Goal: Complete application form: Complete application form

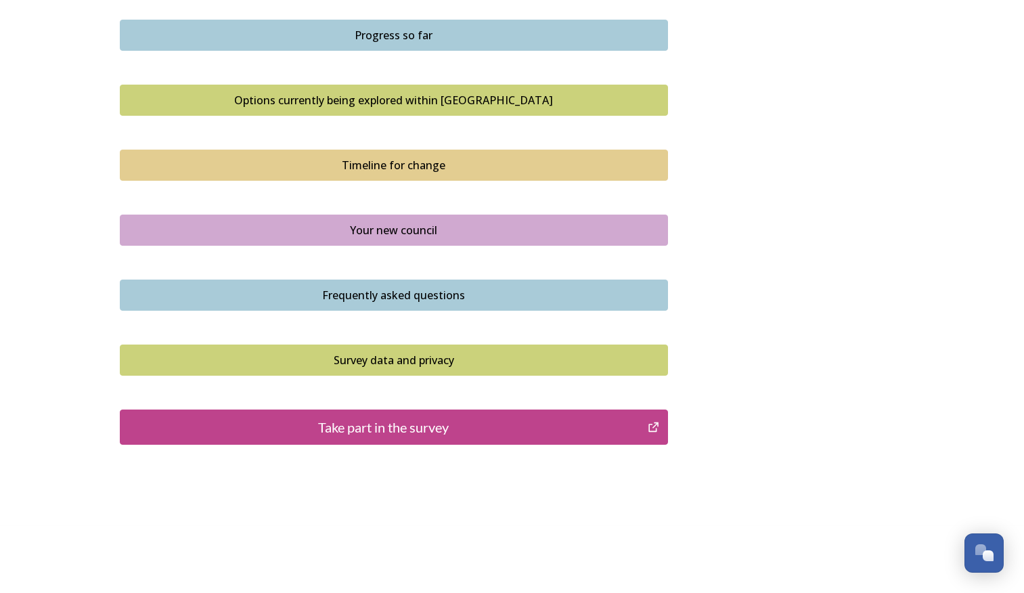
scroll to position [864, 0]
click at [322, 436] on button "Take part in the survey" at bounding box center [394, 426] width 548 height 35
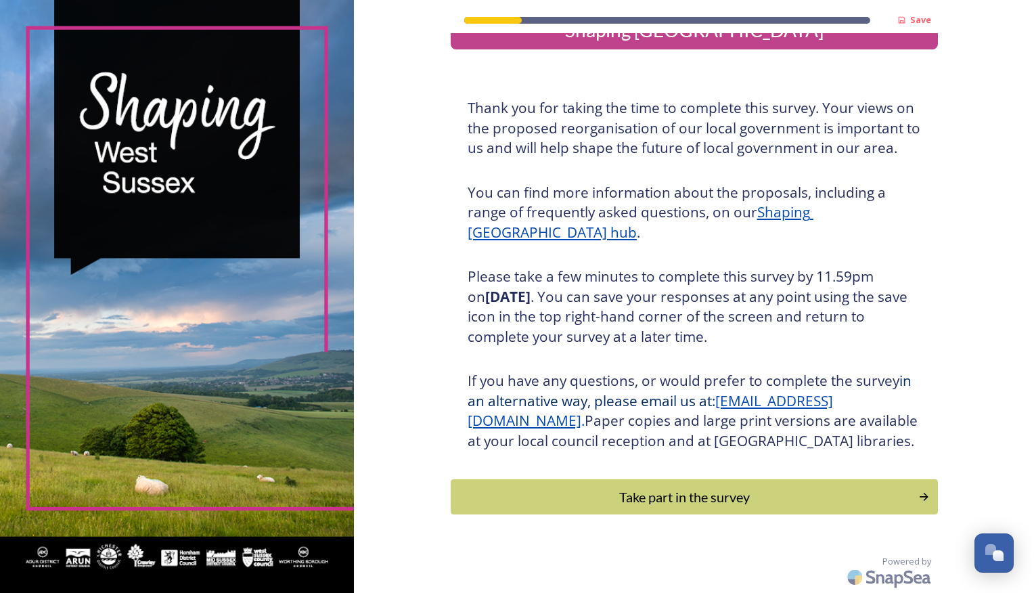
scroll to position [58, 0]
click at [645, 491] on div "Take part in the survey" at bounding box center [683, 497] width 457 height 20
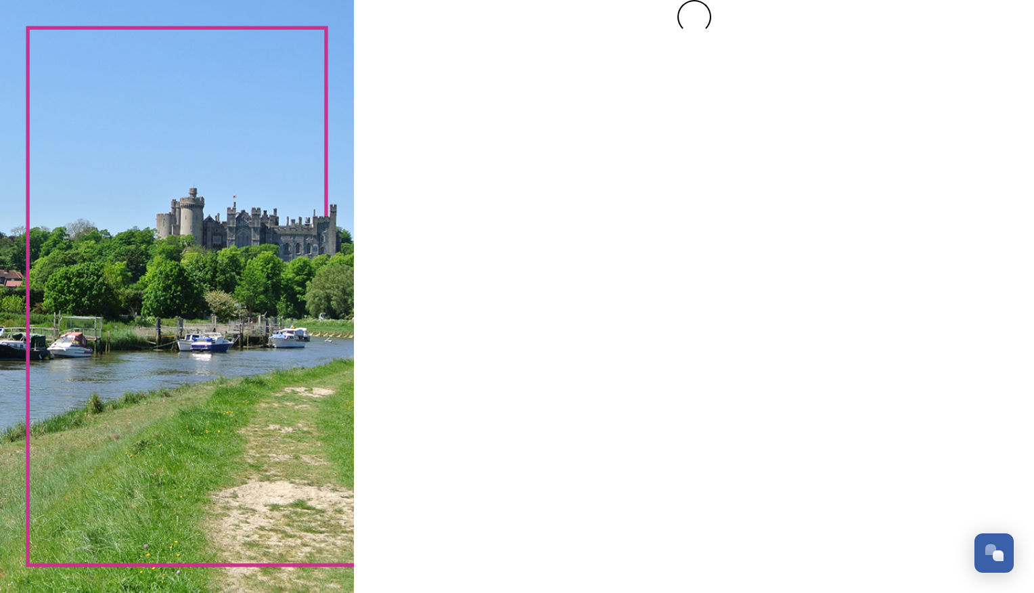
scroll to position [0, 0]
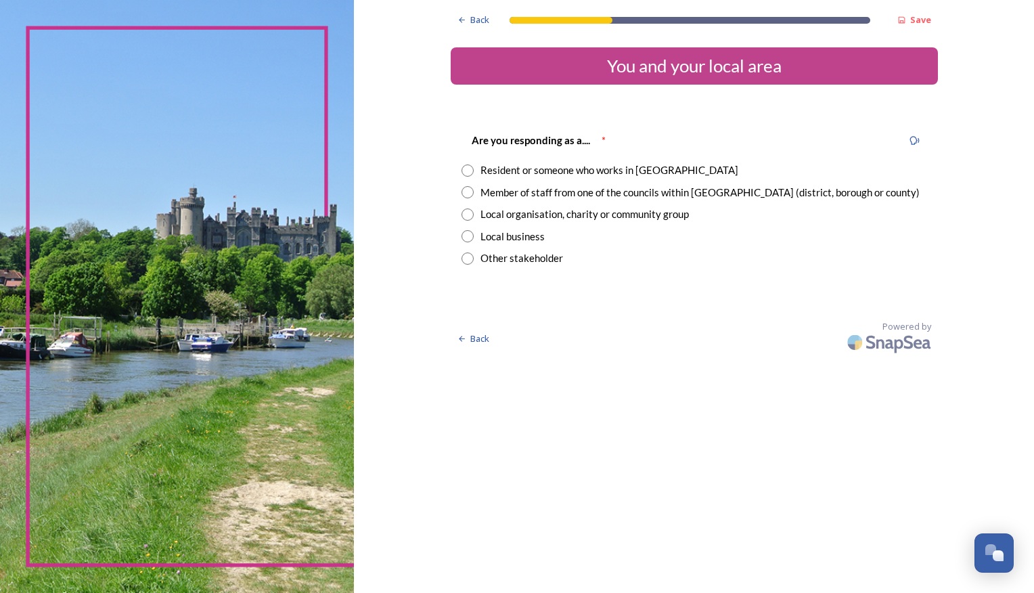
click at [468, 169] on input "radio" at bounding box center [468, 170] width 12 height 12
radio input "true"
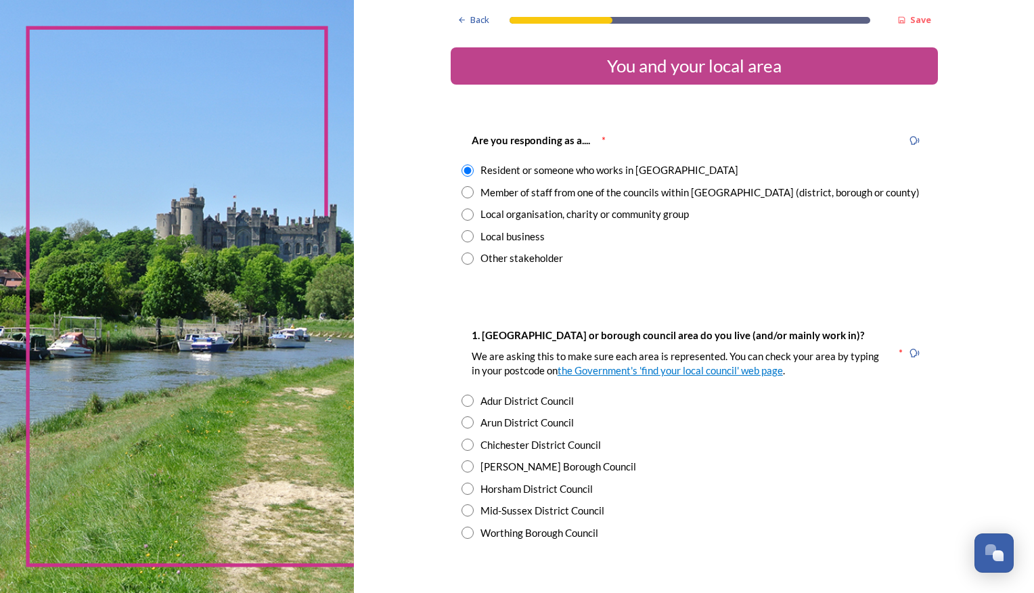
click at [466, 529] on input "radio" at bounding box center [468, 533] width 12 height 12
radio input "true"
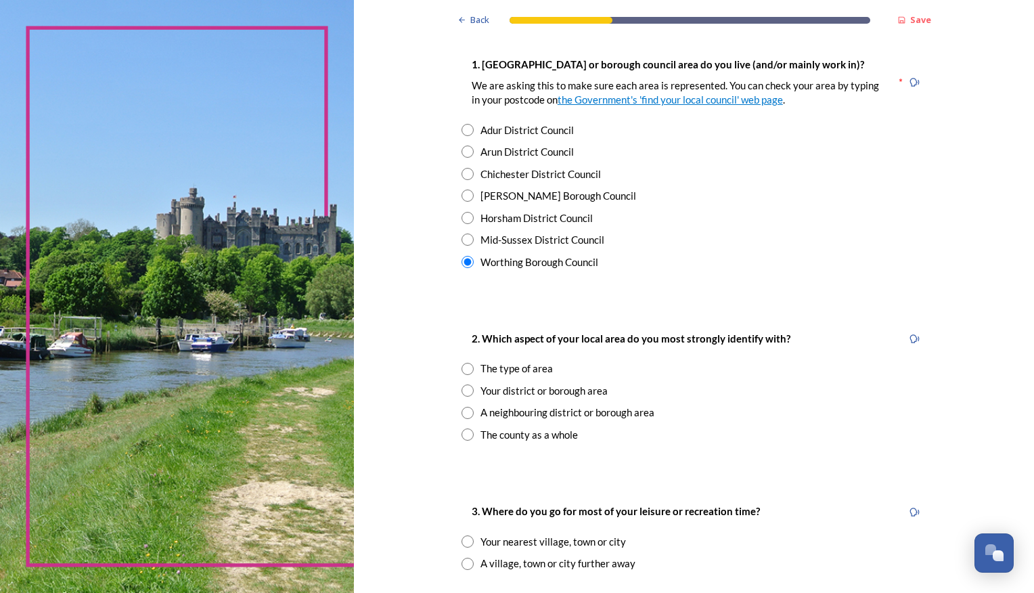
scroll to position [338, 0]
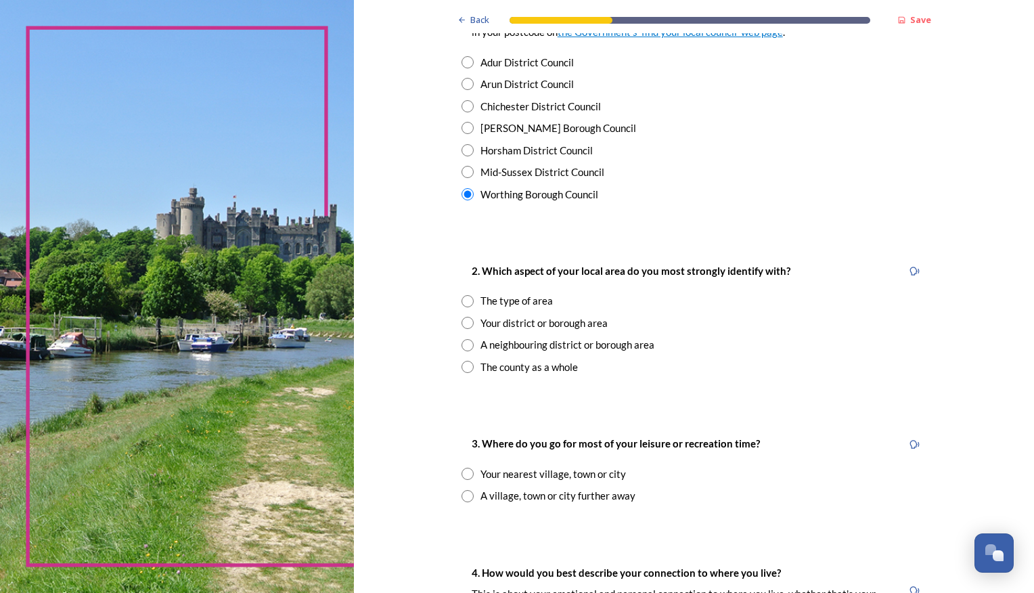
click at [463, 322] on input "radio" at bounding box center [468, 323] width 12 height 12
radio input "true"
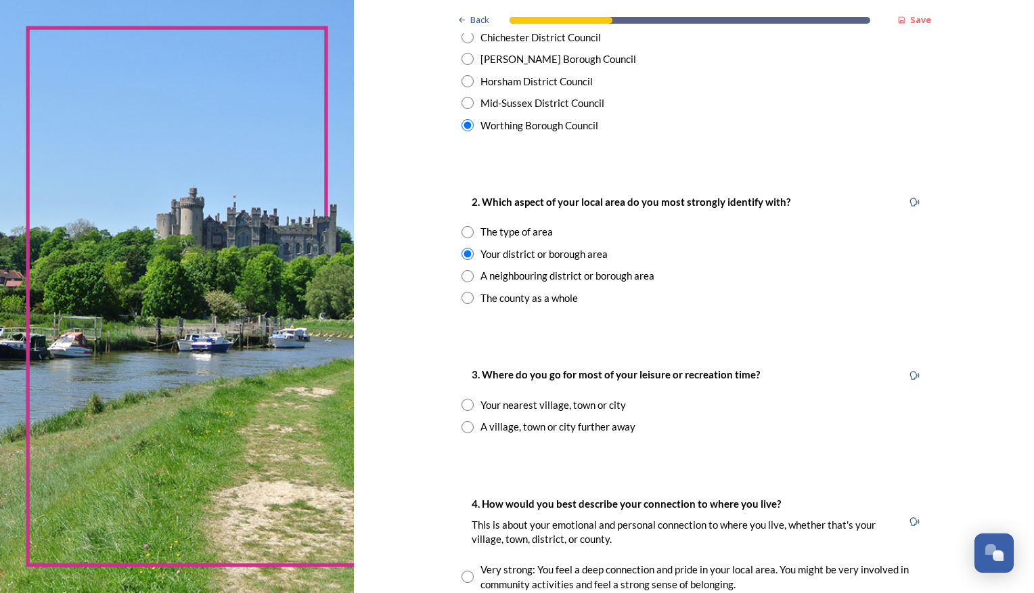
scroll to position [474, 0]
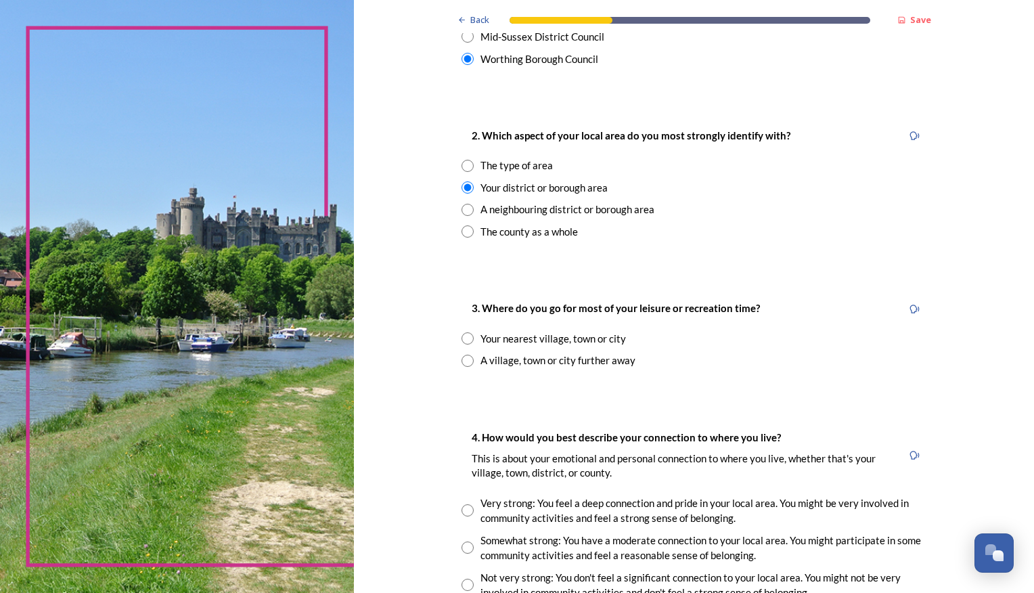
click at [462, 331] on div "Your nearest village, town or city" at bounding box center [695, 339] width 466 height 16
radio input "true"
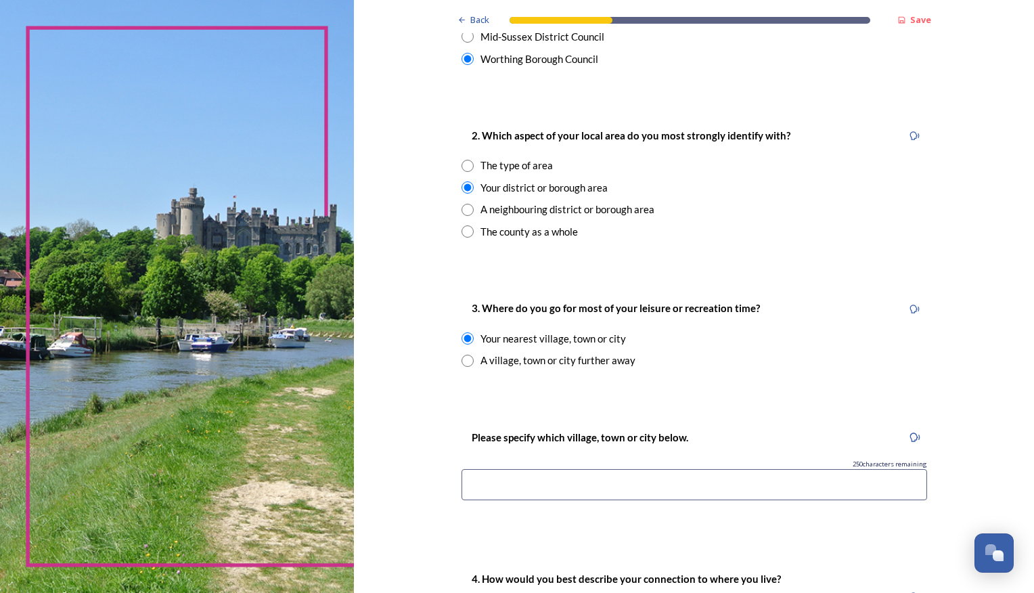
click at [479, 491] on input at bounding box center [695, 484] width 466 height 31
type input "Worthing"
click at [774, 397] on div "Back Save You and your local area Are you responding as a.... * Resident or som…" at bounding box center [694, 393] width 487 height 1735
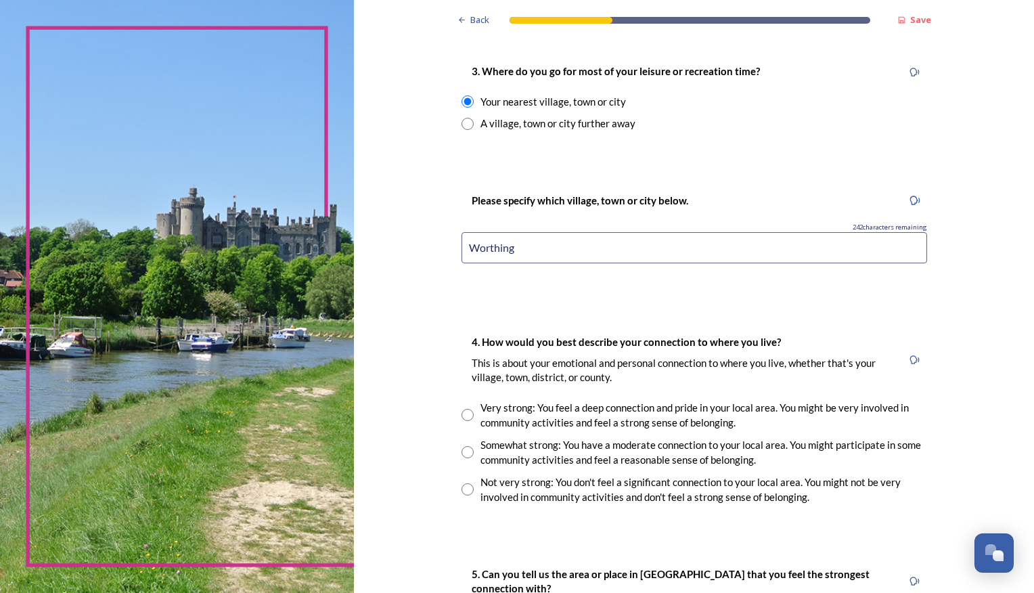
scroll to position [744, 0]
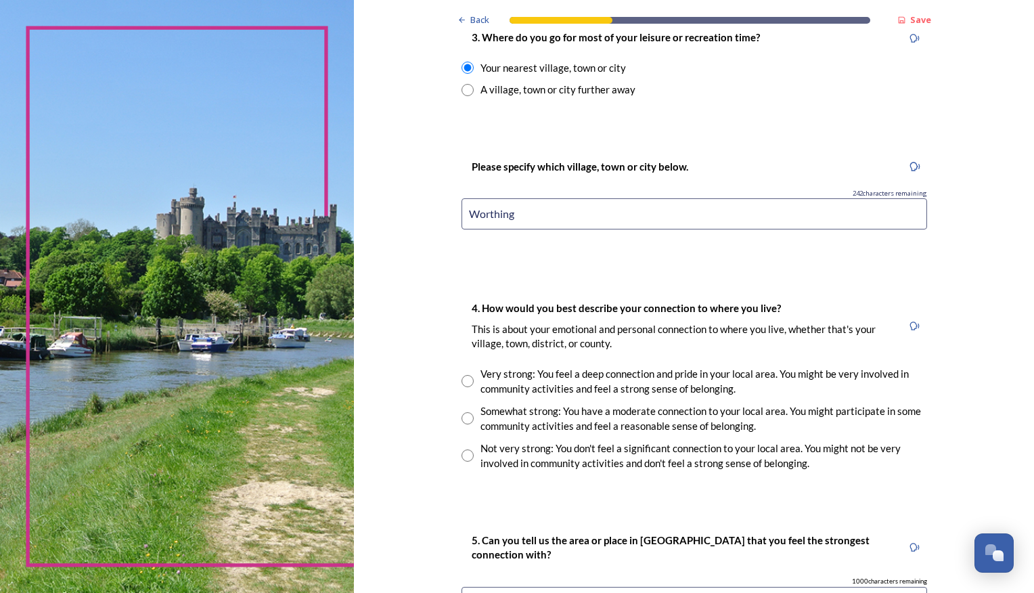
click at [462, 418] on input "radio" at bounding box center [468, 418] width 12 height 12
radio input "true"
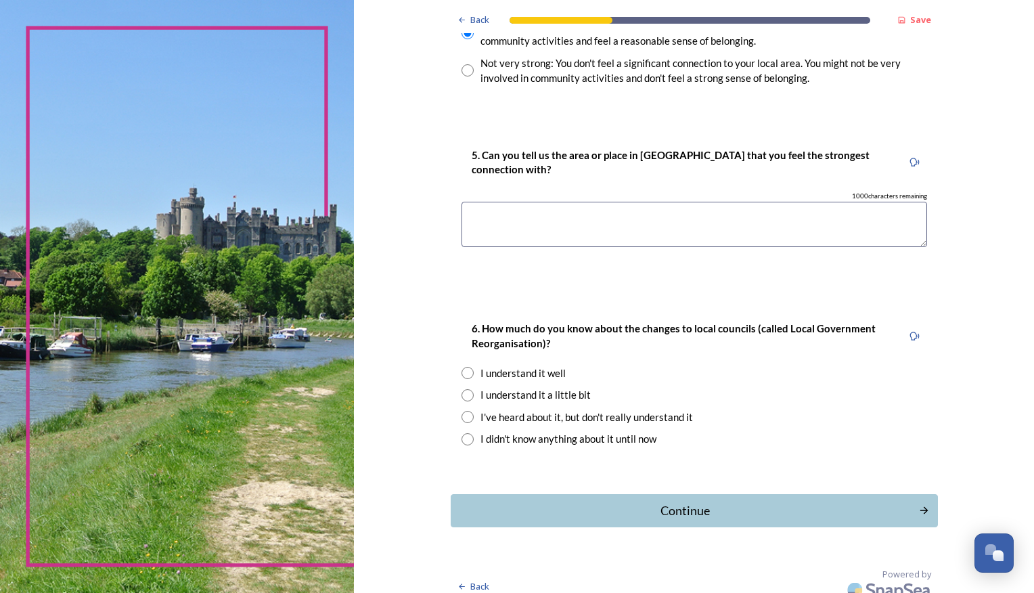
scroll to position [1142, 0]
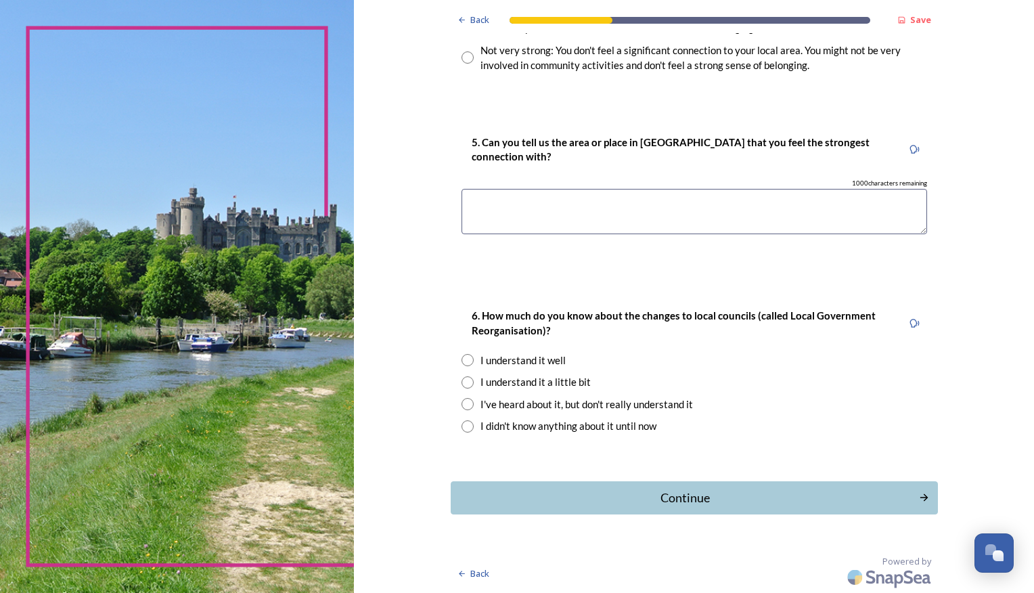
click at [464, 379] on input "radio" at bounding box center [468, 382] width 12 height 12
radio input "true"
click at [667, 497] on div "Continue" at bounding box center [684, 498] width 458 height 18
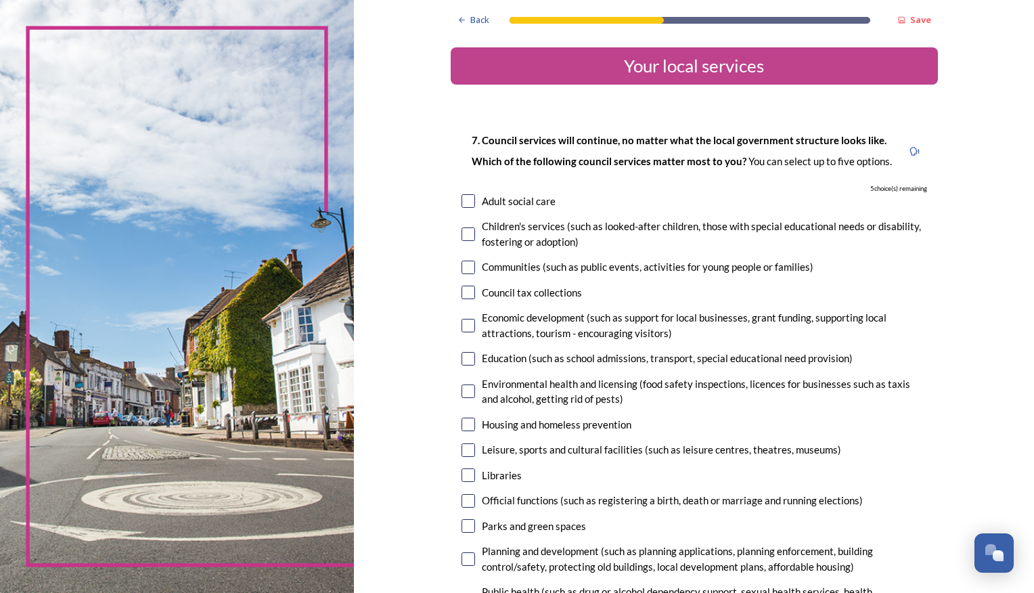
click at [462, 236] on input "checkbox" at bounding box center [469, 234] width 14 height 14
checkbox input "true"
click at [463, 261] on input "checkbox" at bounding box center [469, 268] width 14 height 14
checkbox input "true"
click at [466, 362] on input "checkbox" at bounding box center [469, 359] width 14 height 14
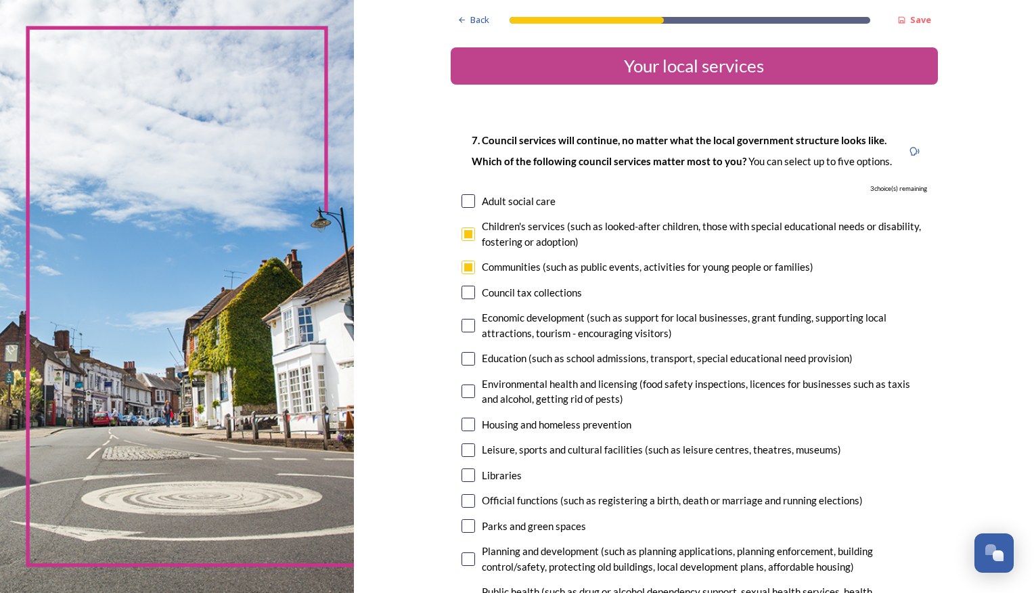
checkbox input "true"
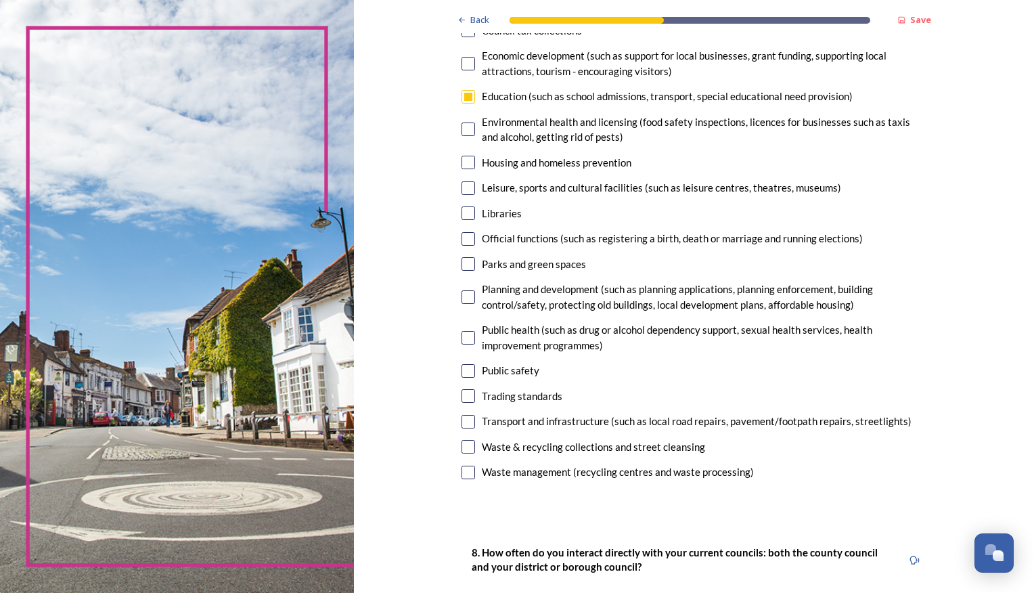
scroll to position [271, 0]
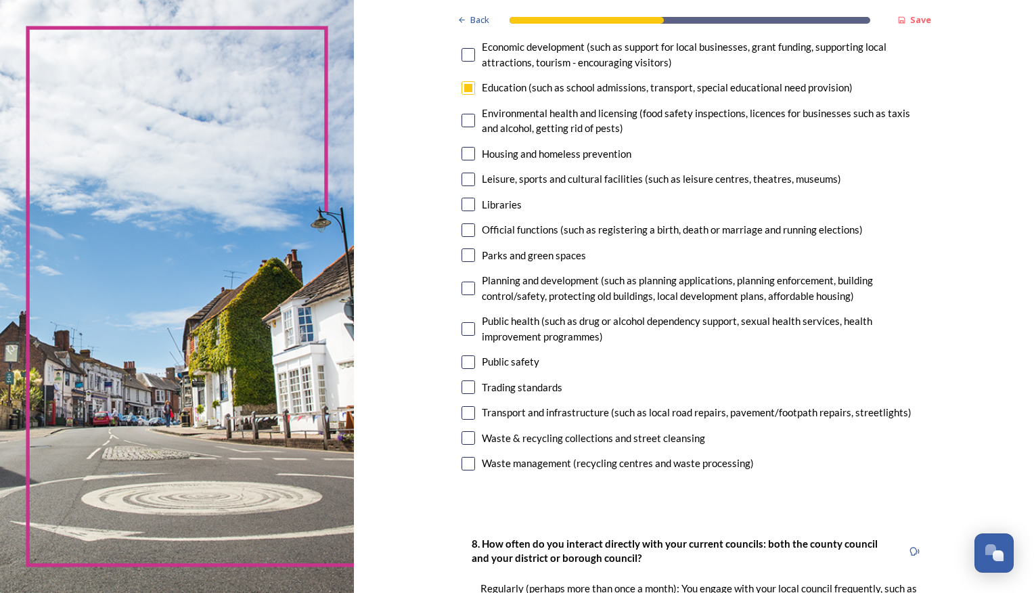
click at [464, 415] on input "checkbox" at bounding box center [469, 413] width 14 height 14
checkbox input "true"
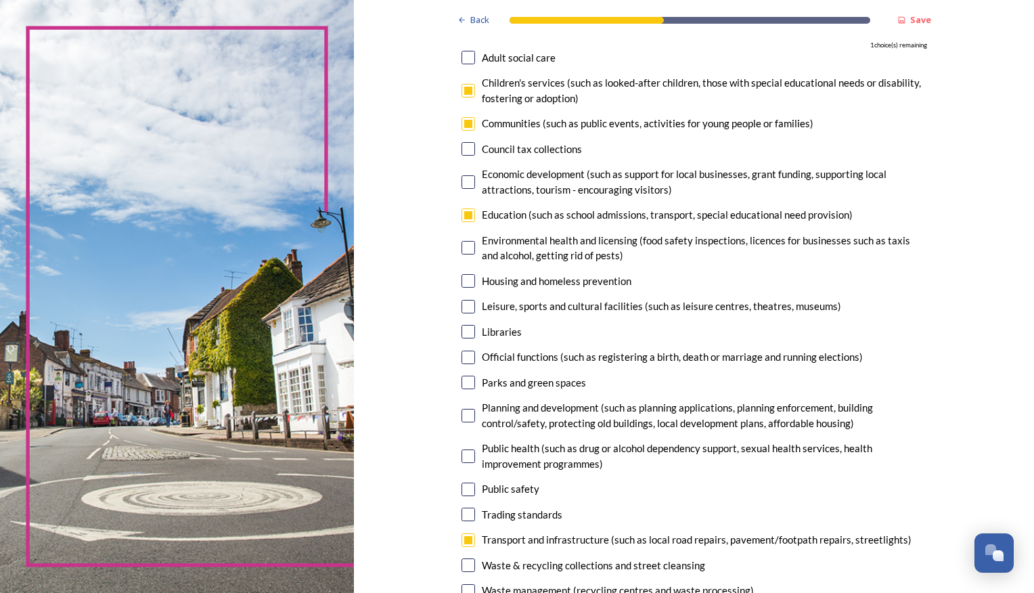
scroll to position [135, 0]
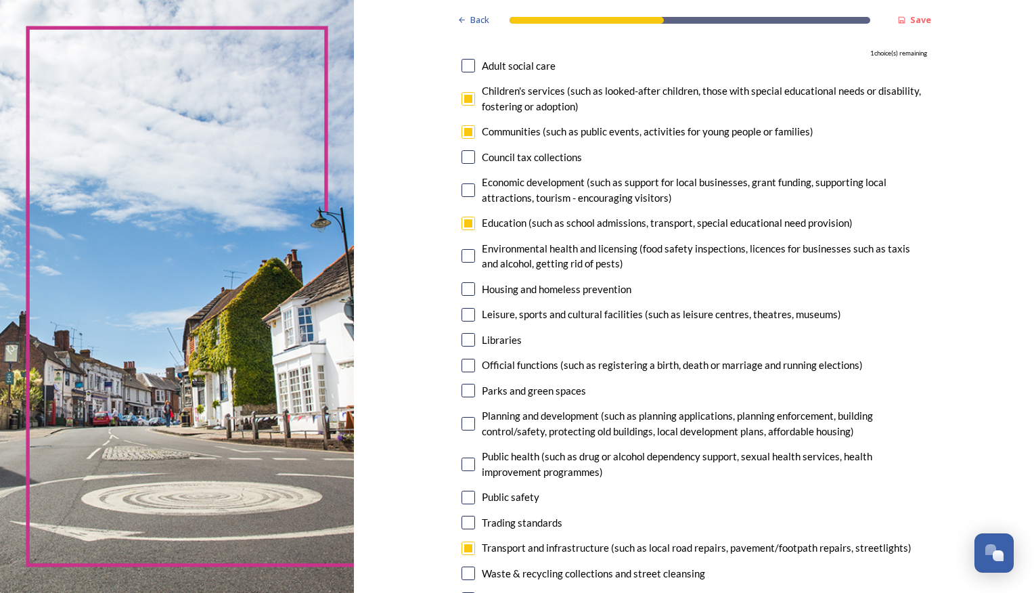
click at [468, 97] on input "checkbox" at bounding box center [469, 99] width 14 height 14
checkbox input "false"
click at [464, 287] on input "checkbox" at bounding box center [469, 289] width 14 height 14
checkbox input "true"
click at [463, 347] on div "Libraries" at bounding box center [695, 340] width 466 height 16
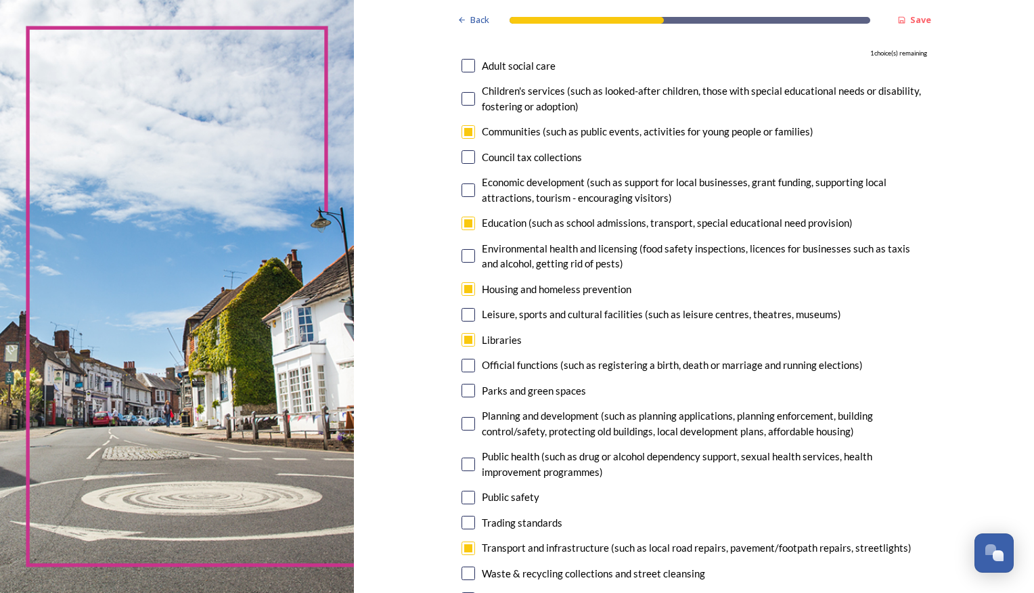
checkbox input "true"
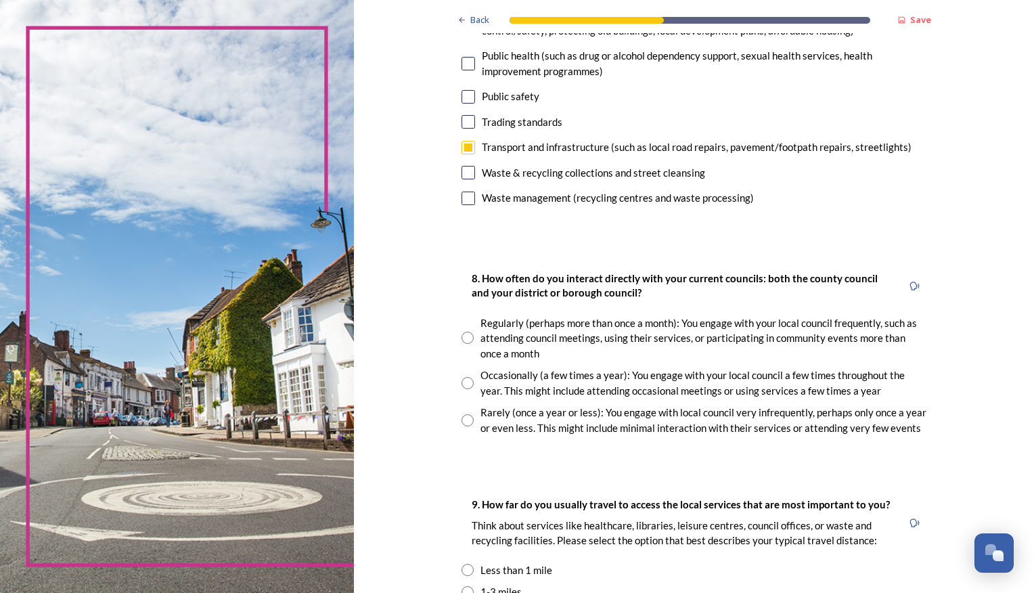
scroll to position [541, 0]
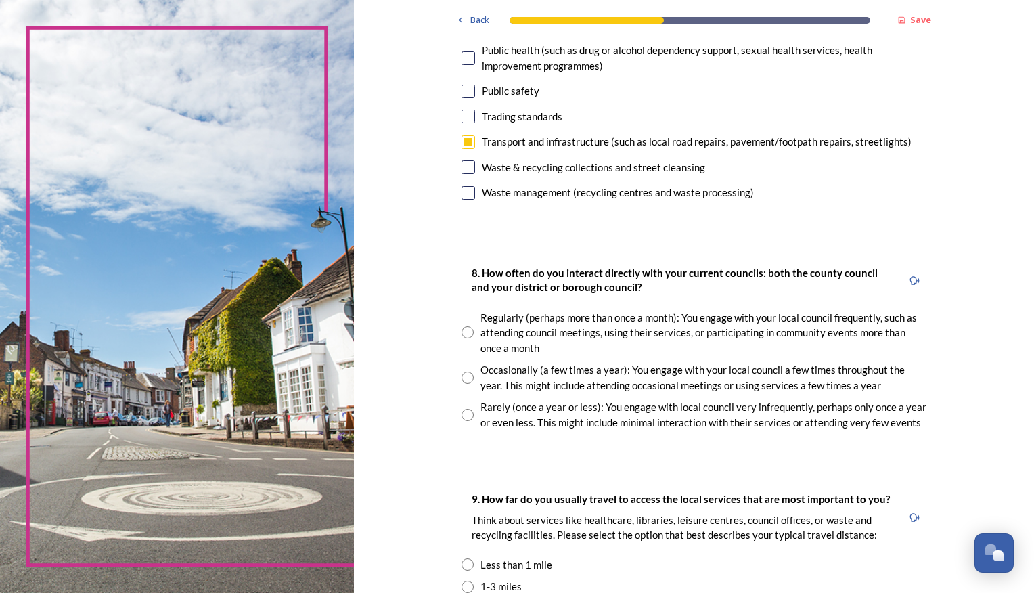
click at [462, 416] on input "radio" at bounding box center [468, 415] width 12 height 12
radio input "true"
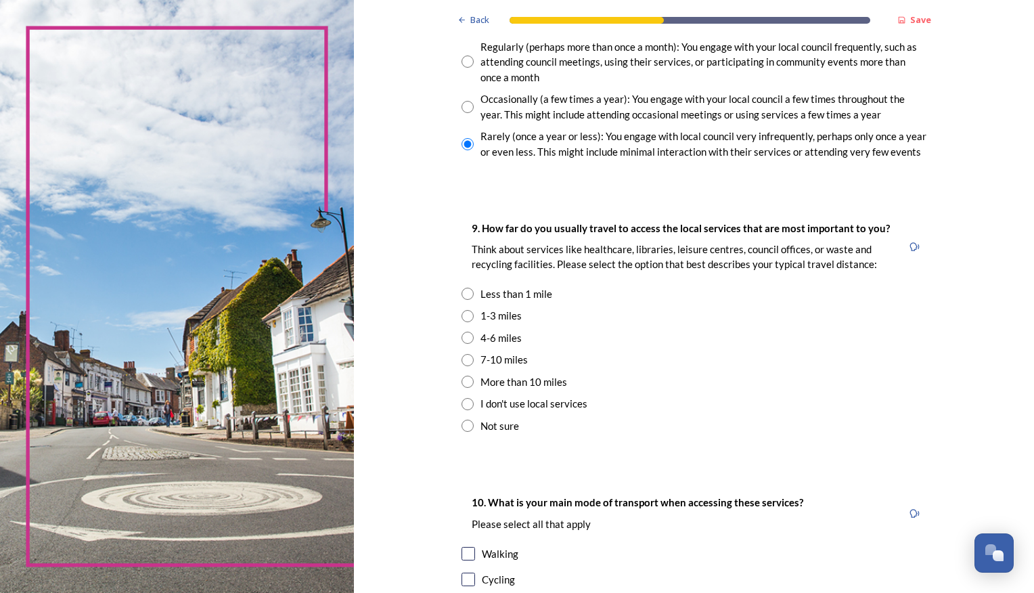
click at [462, 317] on input "radio" at bounding box center [468, 316] width 12 height 12
radio input "true"
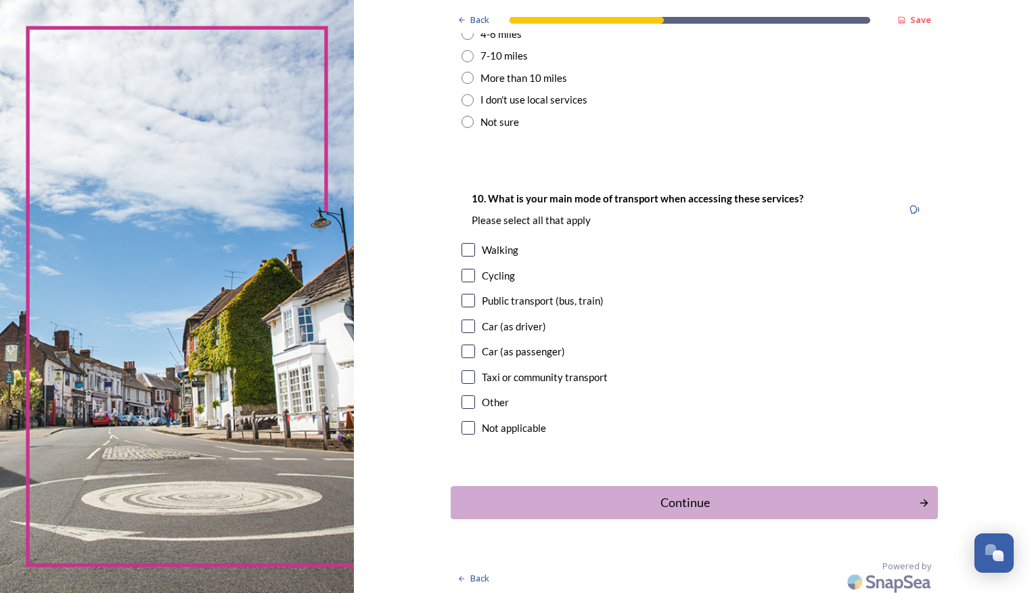
scroll to position [1121, 0]
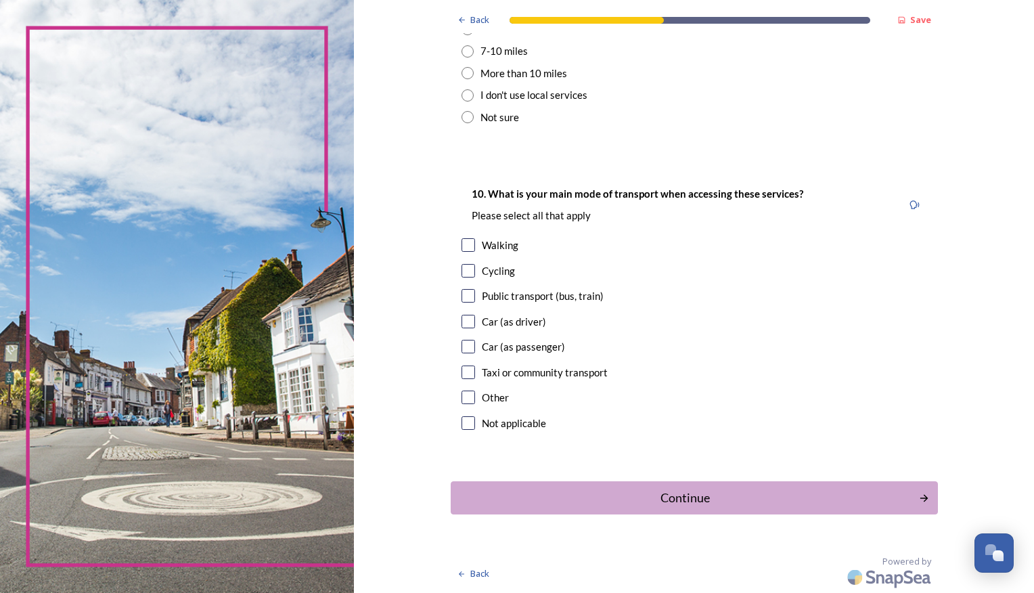
click at [462, 244] on input "checkbox" at bounding box center [469, 245] width 14 height 14
checkbox input "true"
click at [463, 318] on input "checkbox" at bounding box center [469, 322] width 14 height 14
checkbox input "true"
click at [677, 495] on div "Continue" at bounding box center [684, 498] width 458 height 18
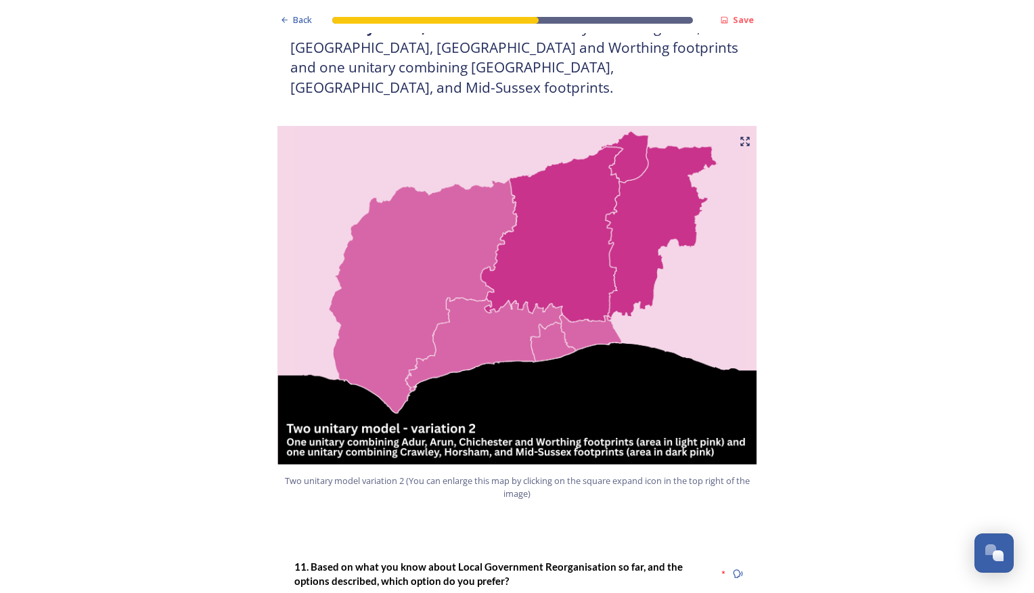
scroll to position [1489, 0]
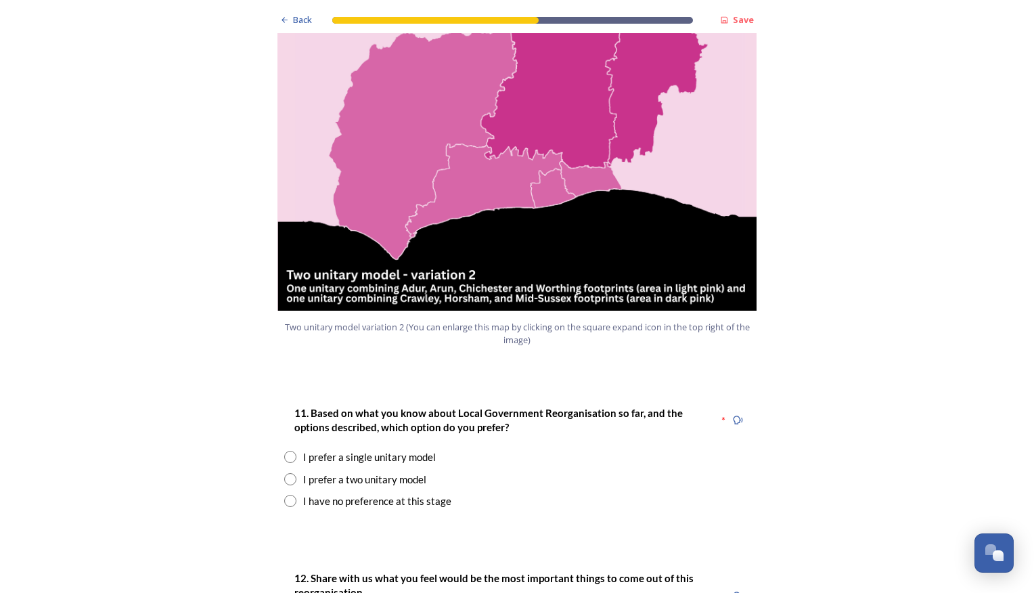
click at [284, 495] on input "radio" at bounding box center [290, 501] width 12 height 12
radio input "true"
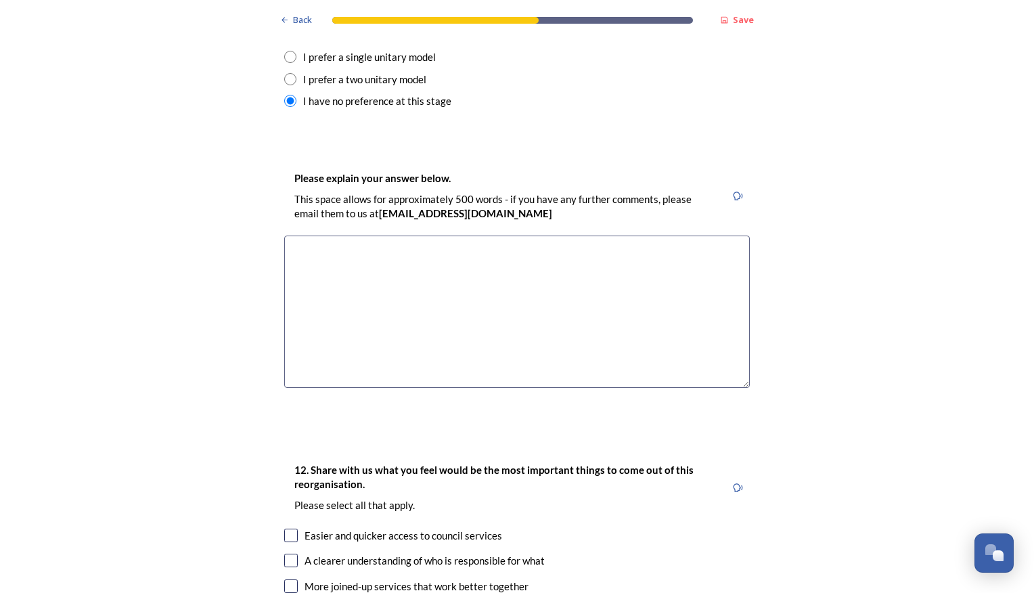
scroll to position [1895, 0]
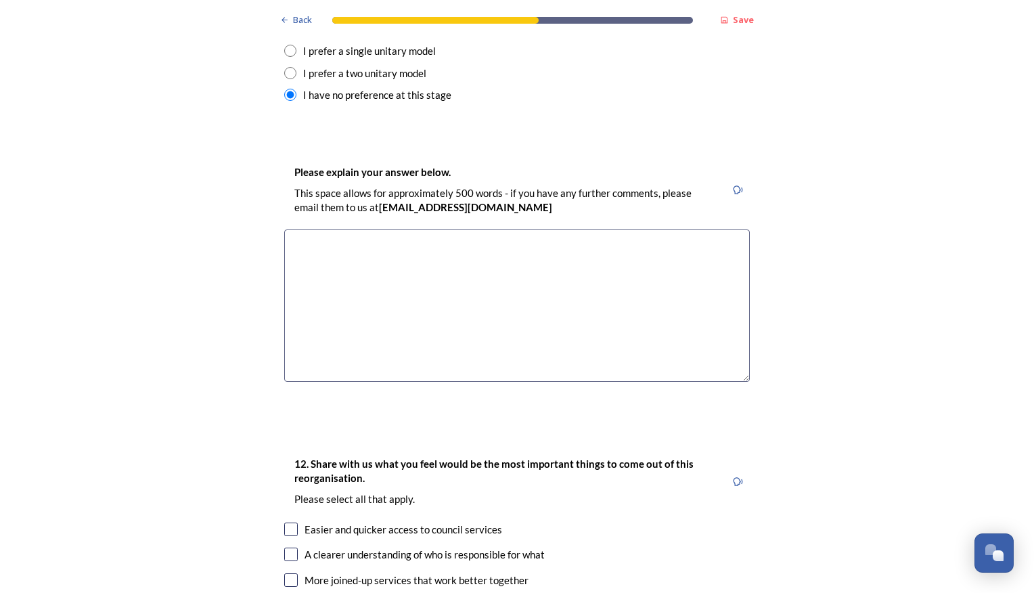
click at [341, 229] on textarea at bounding box center [517, 305] width 466 height 152
click at [376, 229] on textarea "I don't know enough to make an informed decision" at bounding box center [517, 305] width 466 height 152
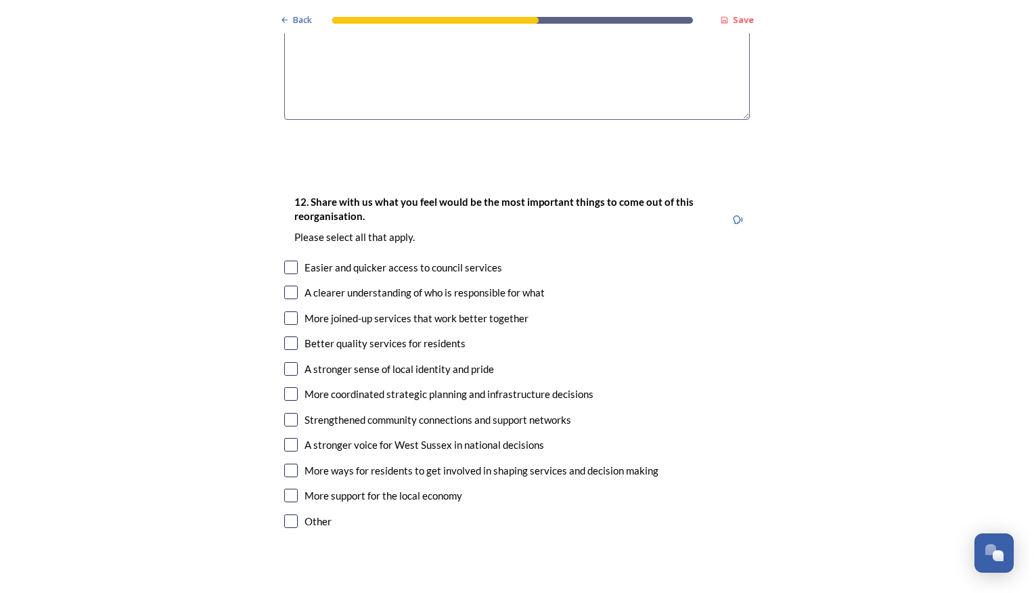
scroll to position [2166, 0]
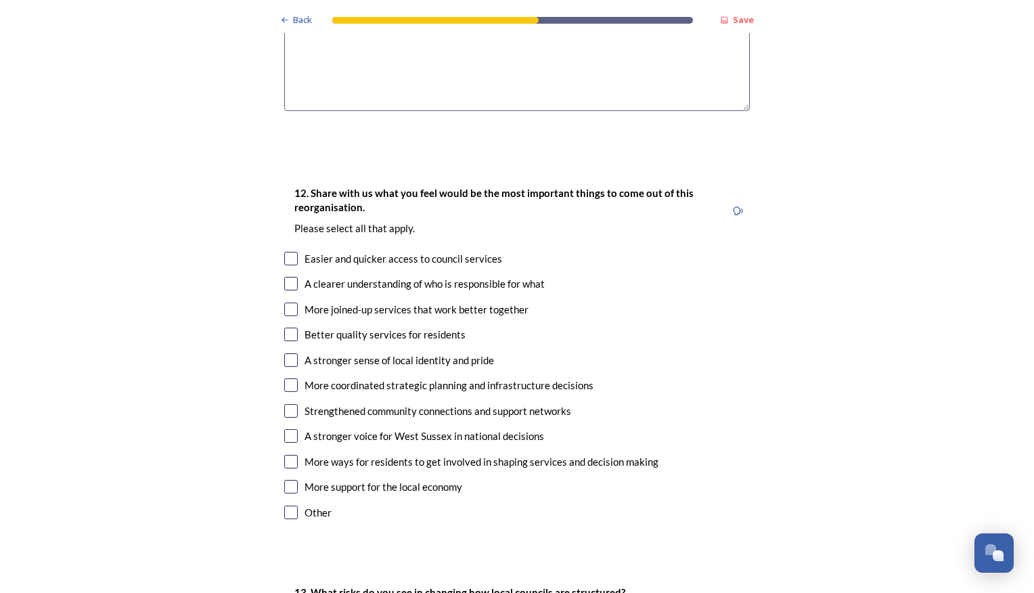
type textarea "I don't know enough to make an informed decision"
click at [287, 303] on input "checkbox" at bounding box center [291, 310] width 14 height 14
checkbox input "true"
click at [286, 328] on input "checkbox" at bounding box center [291, 335] width 14 height 14
checkbox input "true"
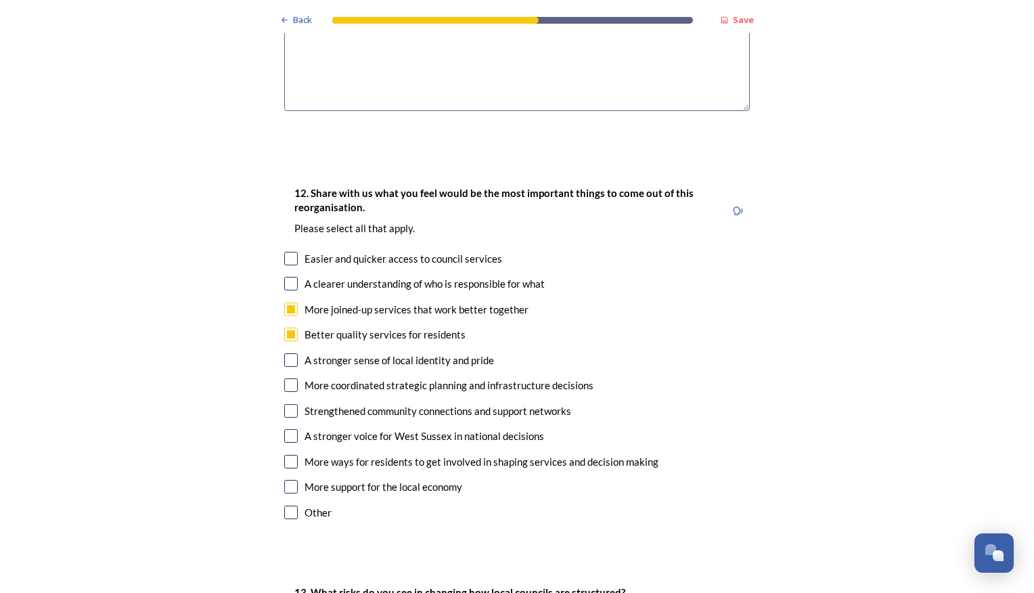
click at [288, 429] on div "12. Share with us what you feel would be the most important things to come out …" at bounding box center [516, 353] width 487 height 365
click at [289, 455] on input "checkbox" at bounding box center [291, 462] width 14 height 14
checkbox input "true"
click at [284, 480] on input "checkbox" at bounding box center [291, 487] width 14 height 14
checkbox input "true"
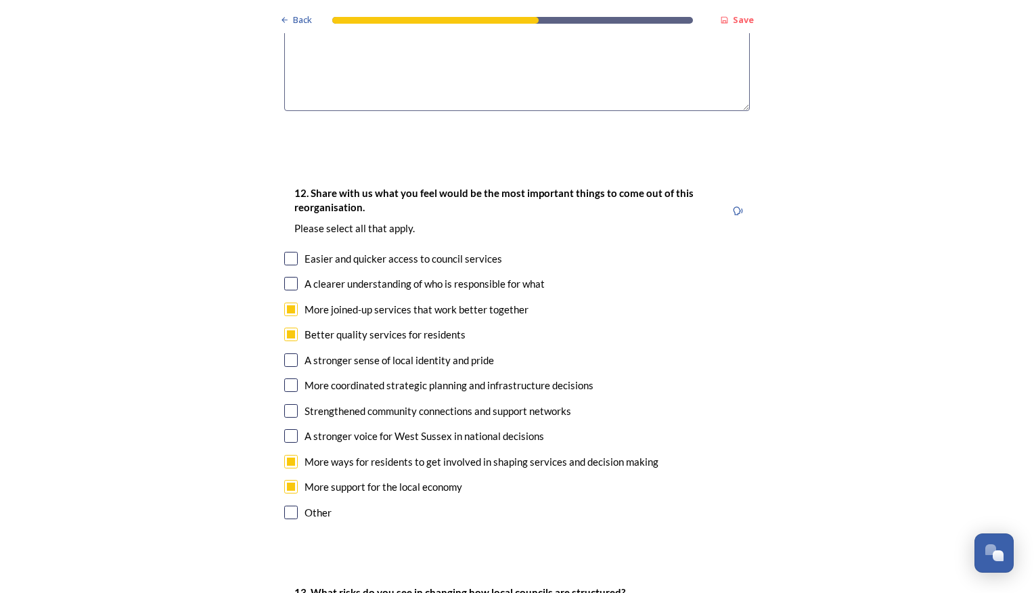
click at [284, 378] on input "checkbox" at bounding box center [291, 385] width 14 height 14
checkbox input "true"
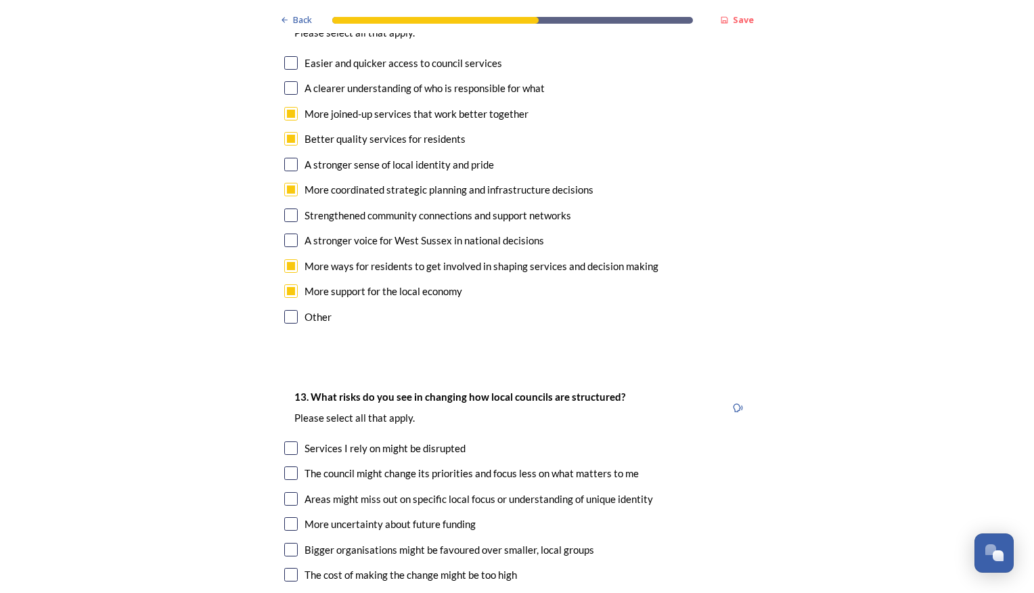
scroll to position [2369, 0]
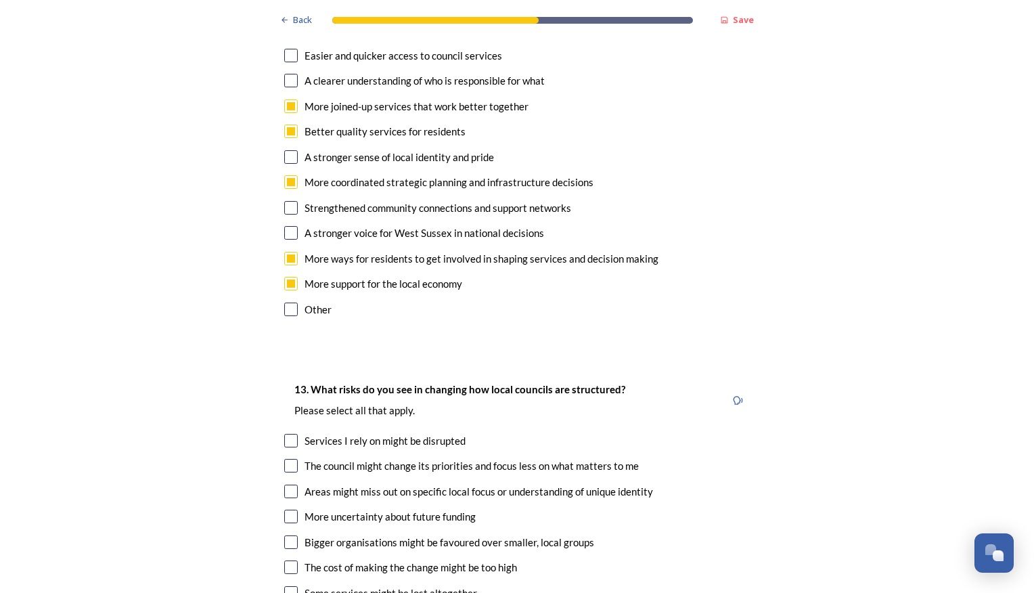
click at [284, 510] on input "checkbox" at bounding box center [291, 517] width 14 height 14
checkbox input "true"
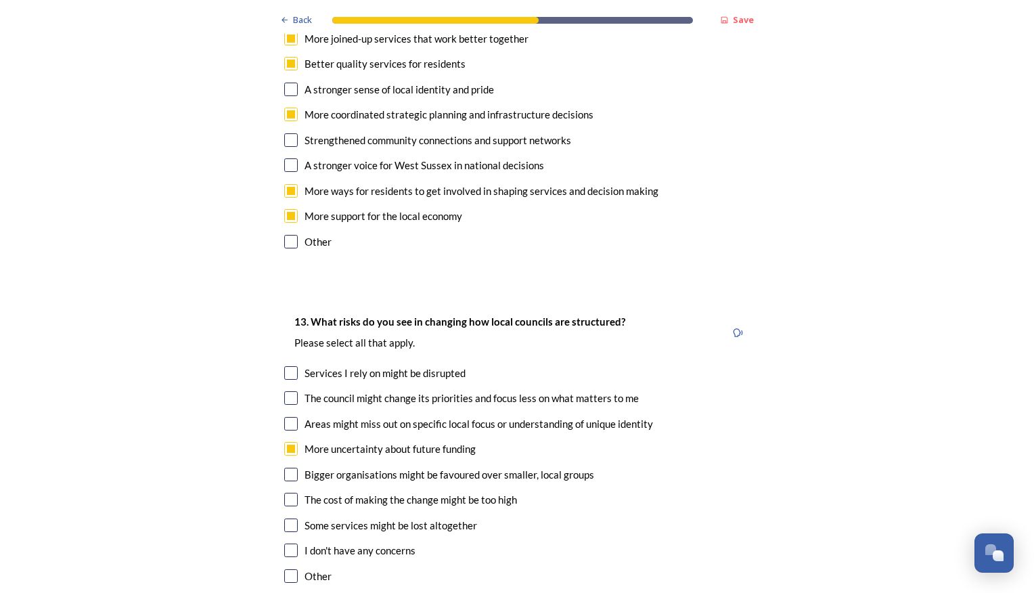
click at [284, 518] on input "checkbox" at bounding box center [291, 525] width 14 height 14
checkbox input "true"
click at [284, 417] on input "checkbox" at bounding box center [291, 424] width 14 height 14
checkbox input "true"
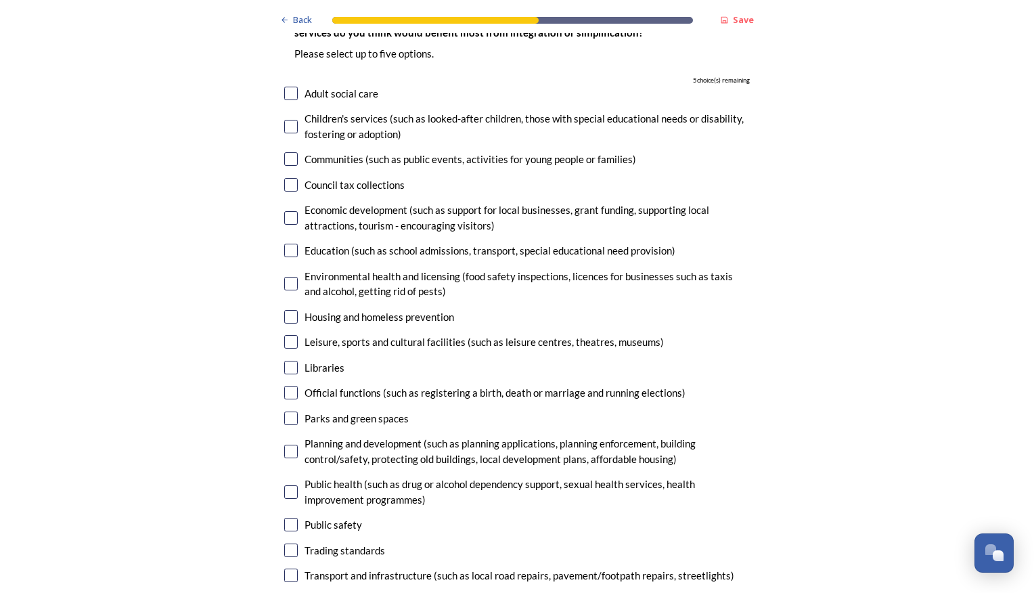
scroll to position [3113, 0]
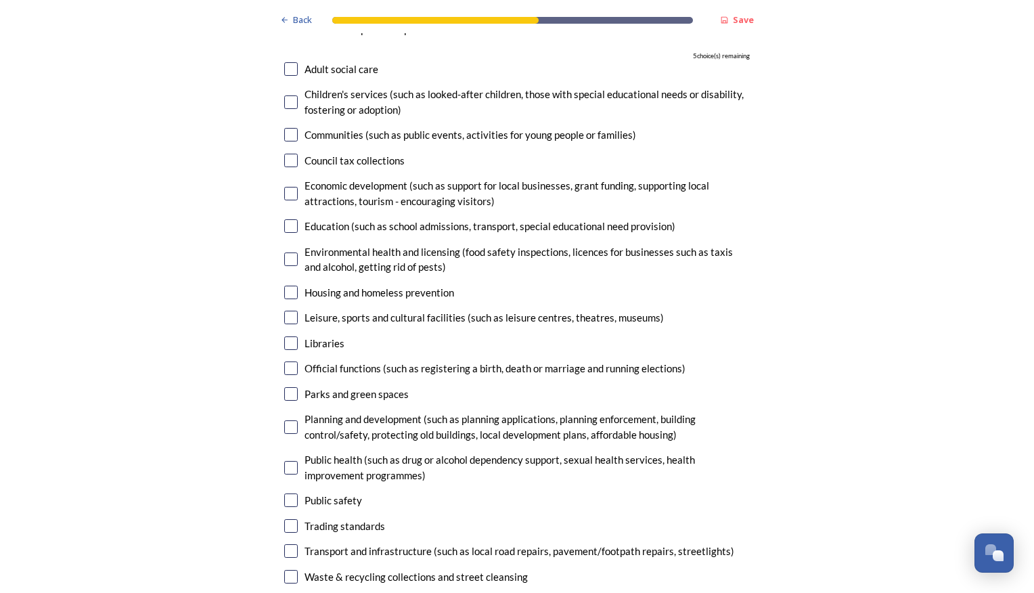
click at [290, 544] on input "checkbox" at bounding box center [291, 551] width 14 height 14
checkbox input "true"
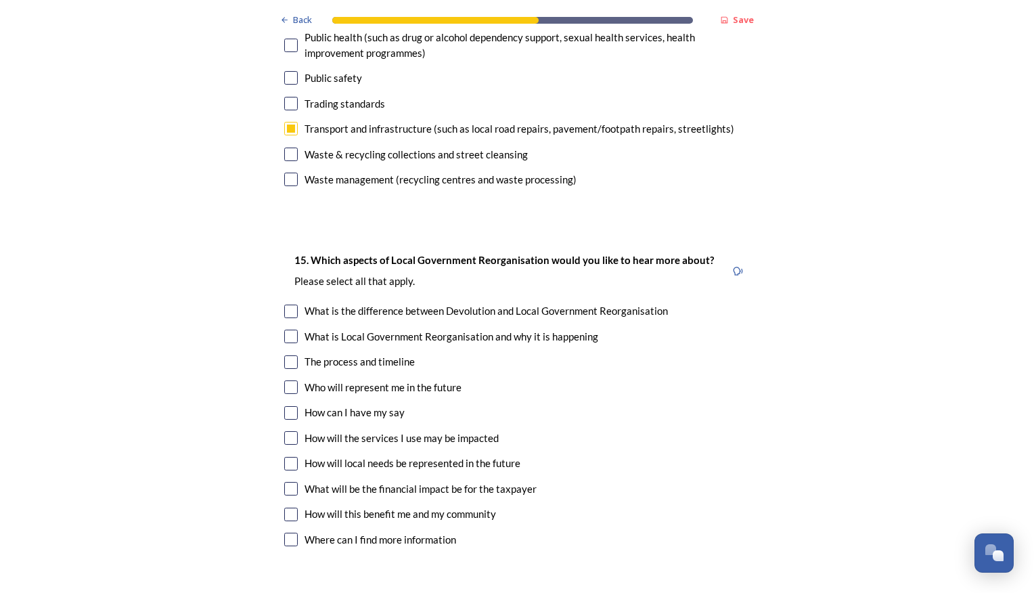
scroll to position [3587, 0]
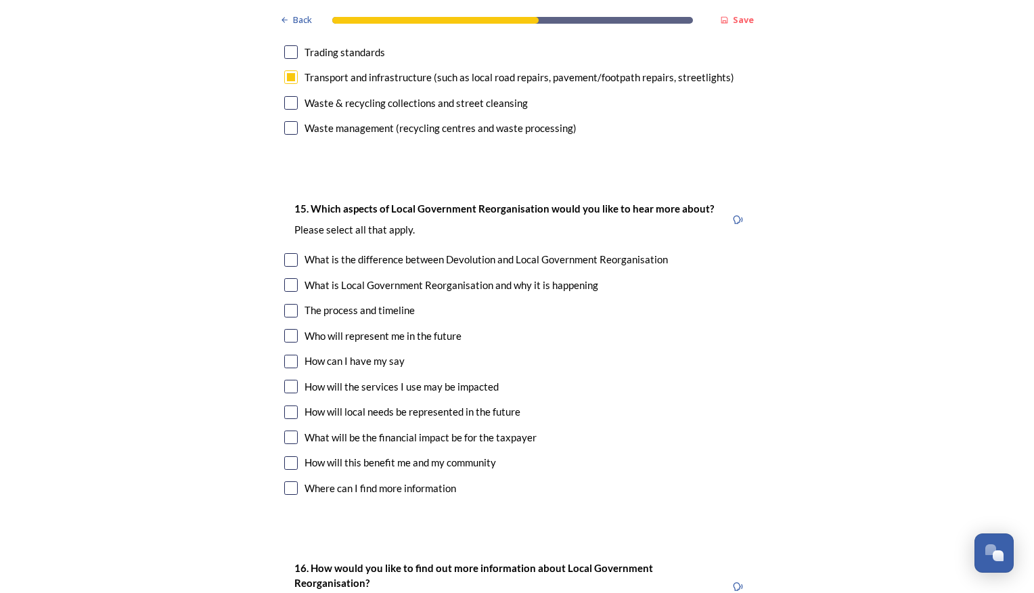
click at [289, 430] on input "checkbox" at bounding box center [291, 437] width 14 height 14
checkbox input "true"
click at [289, 456] on input "checkbox" at bounding box center [291, 463] width 14 height 14
checkbox input "true"
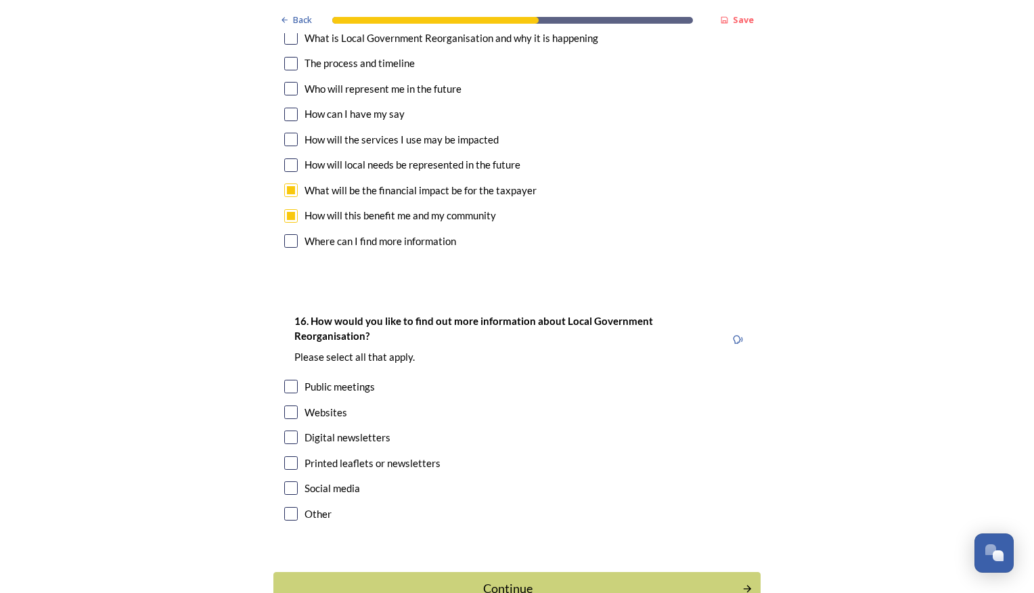
scroll to position [3857, 0]
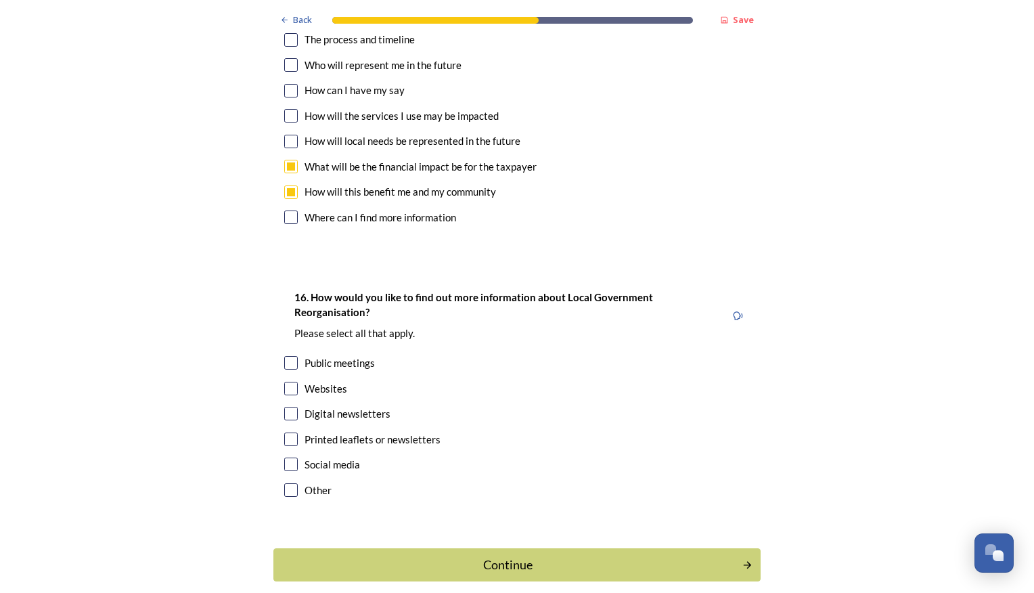
click at [289, 382] on input "checkbox" at bounding box center [291, 389] width 14 height 14
checkbox input "true"
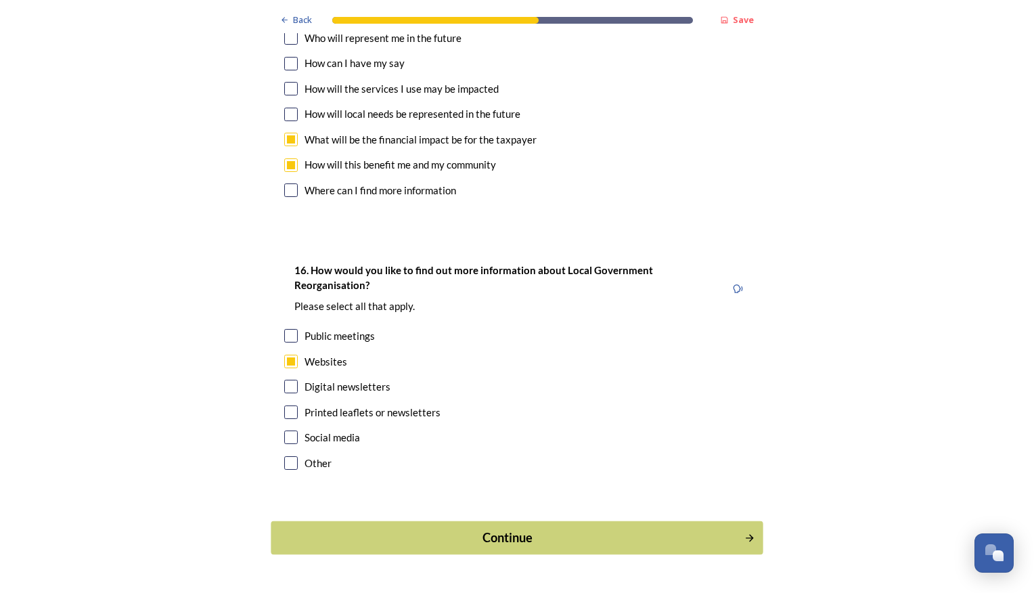
click at [481, 521] on button "Continue" at bounding box center [517, 537] width 492 height 33
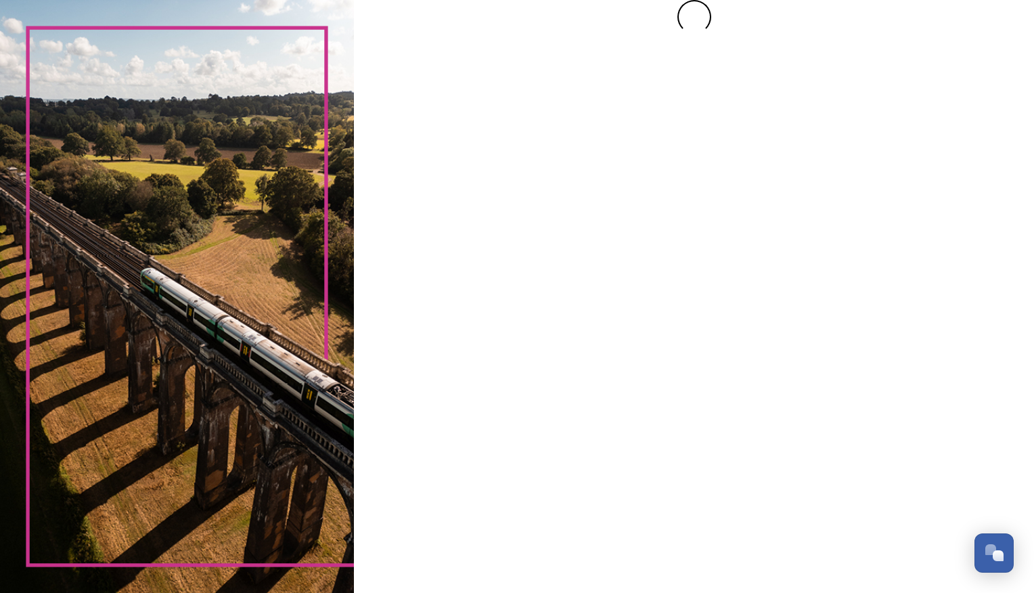
scroll to position [0, 0]
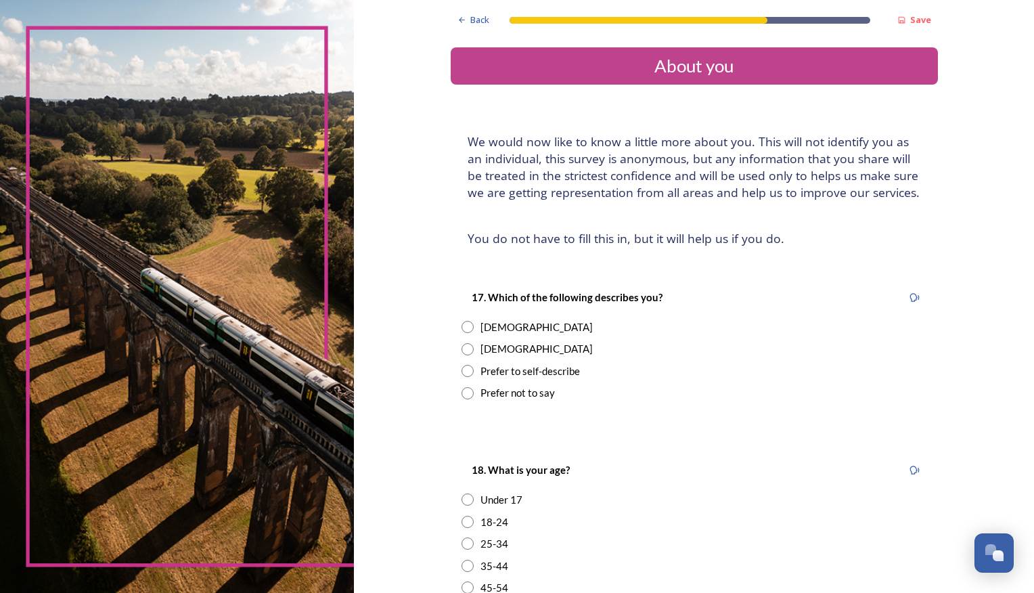
click at [462, 332] on input "radio" at bounding box center [468, 327] width 12 height 12
radio input "true"
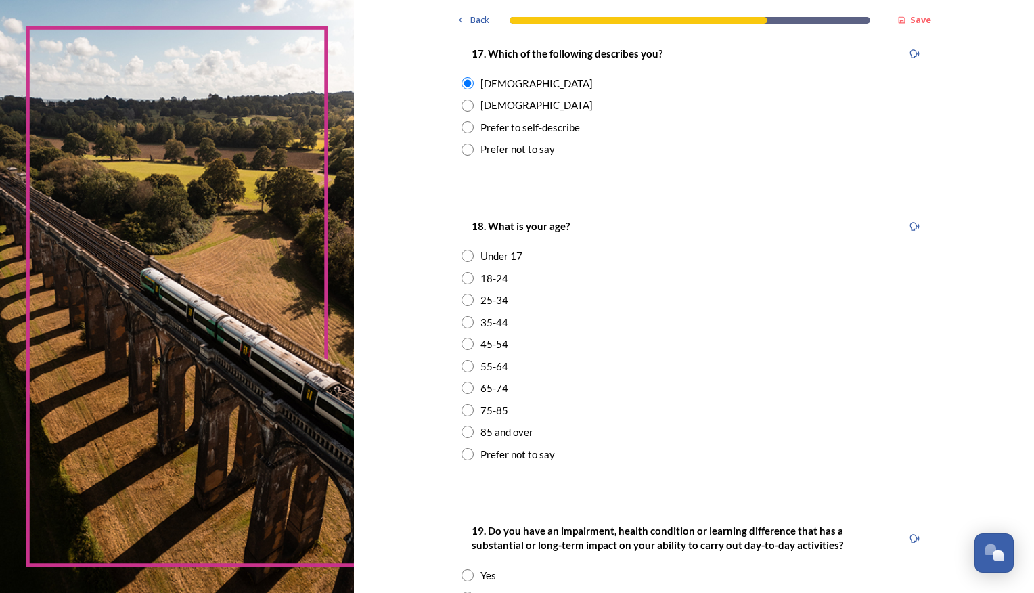
scroll to position [271, 0]
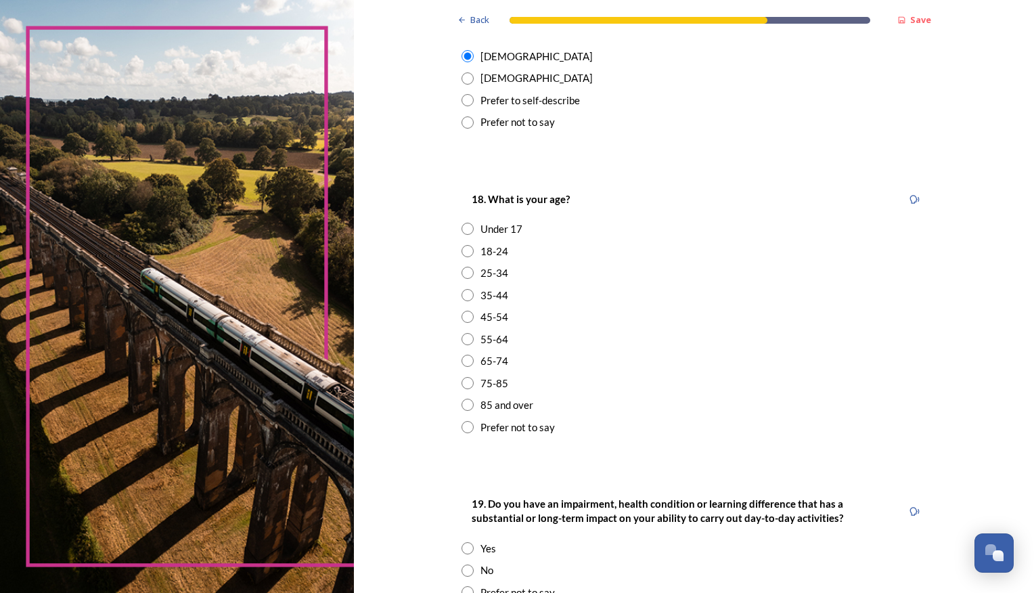
click at [466, 318] on input "radio" at bounding box center [468, 317] width 12 height 12
radio input "true"
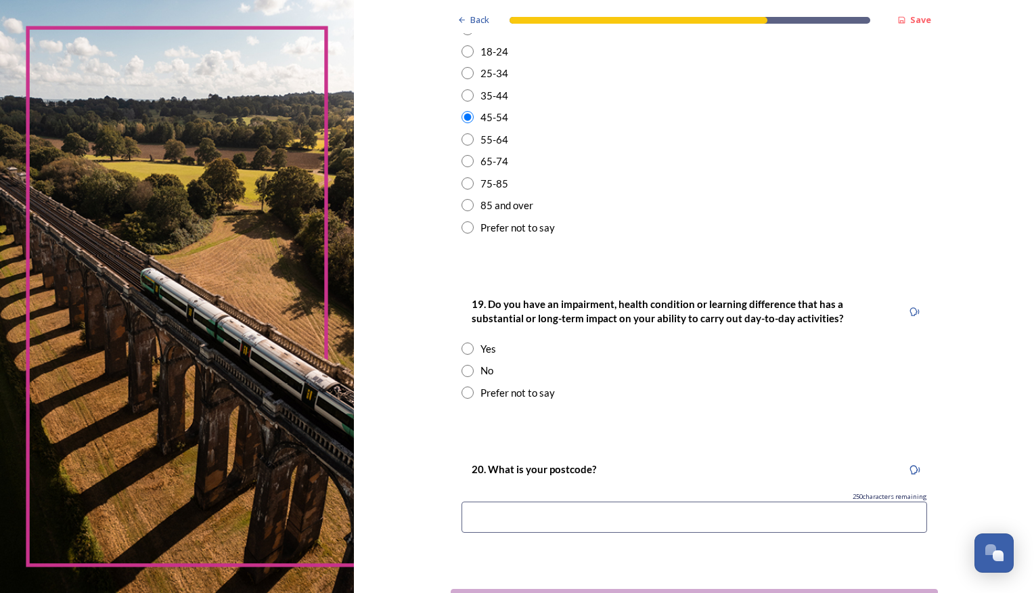
scroll to position [474, 0]
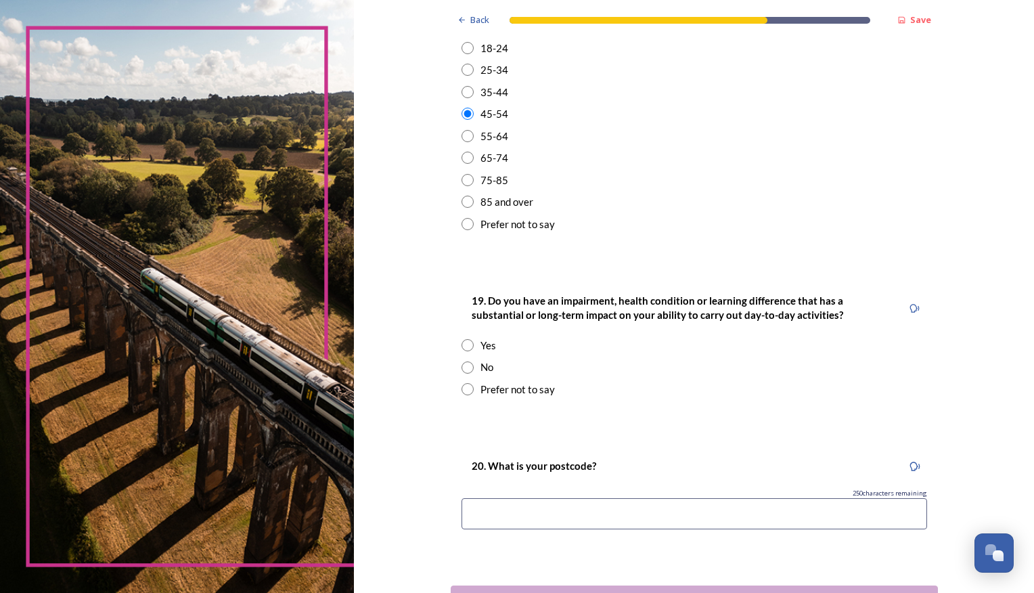
click at [465, 366] on input "radio" at bounding box center [468, 367] width 12 height 12
radio input "true"
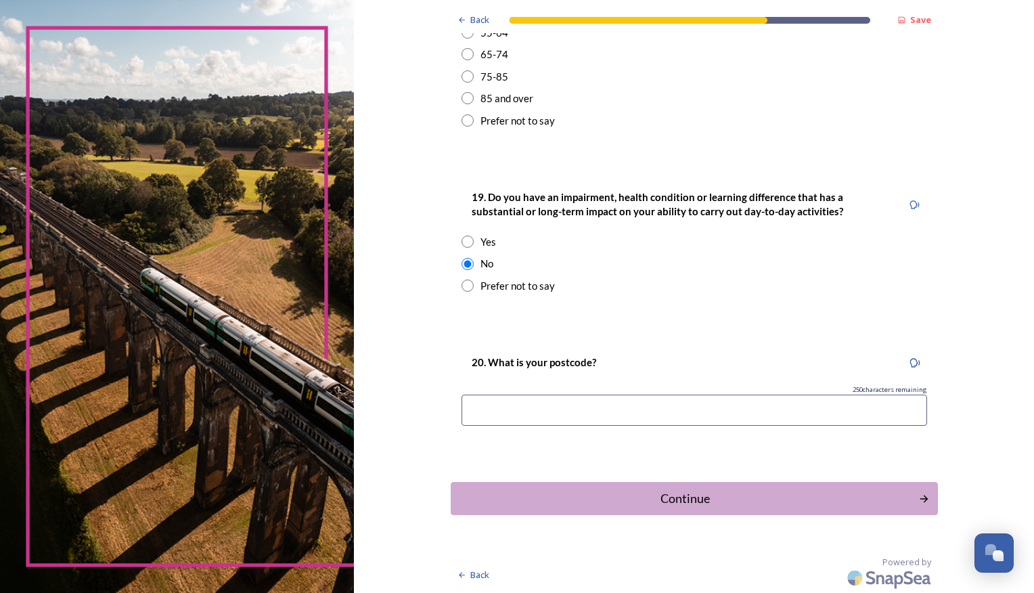
scroll to position [578, 0]
click at [600, 401] on input at bounding box center [695, 409] width 466 height 31
type input "BN14 7HG"
click at [677, 489] on div "Continue" at bounding box center [684, 498] width 458 height 18
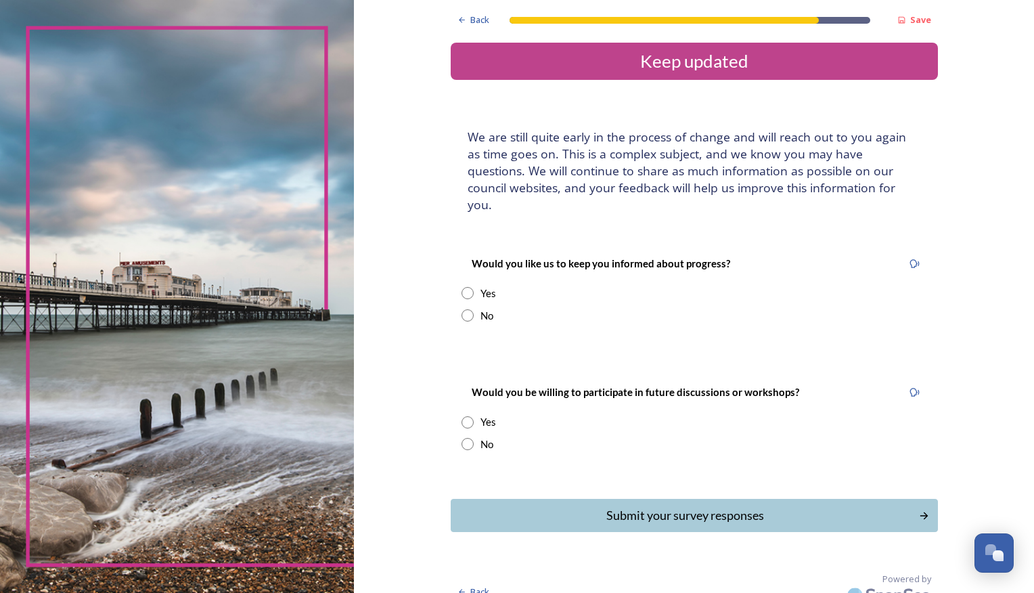
scroll to position [5, 0]
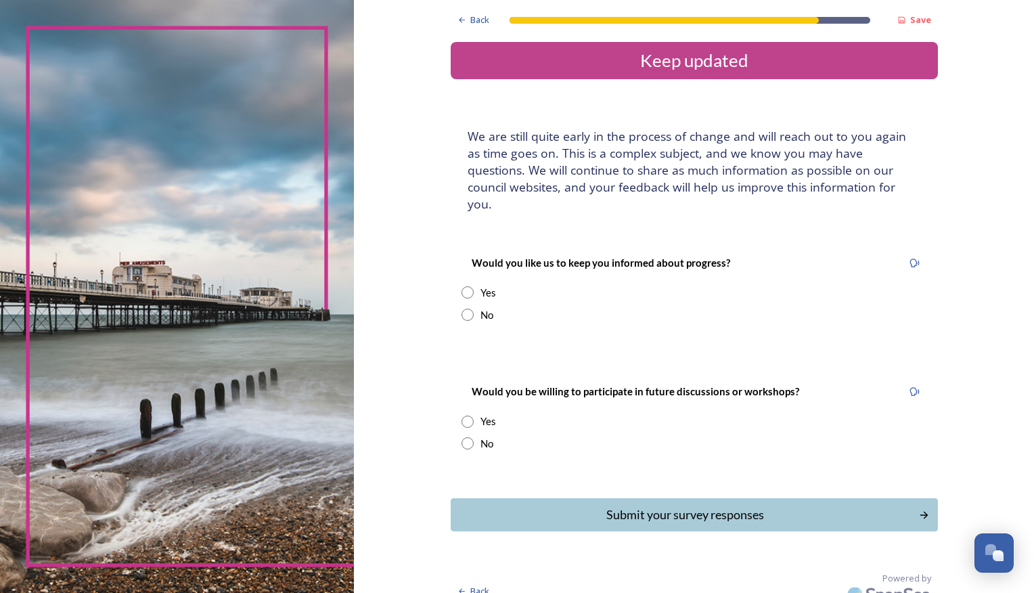
click at [472, 307] on div "No" at bounding box center [695, 315] width 466 height 16
radio input "true"
click at [462, 437] on input "radio" at bounding box center [468, 443] width 12 height 12
radio input "true"
click at [725, 506] on div "Submit your survey responses" at bounding box center [685, 515] width 454 height 18
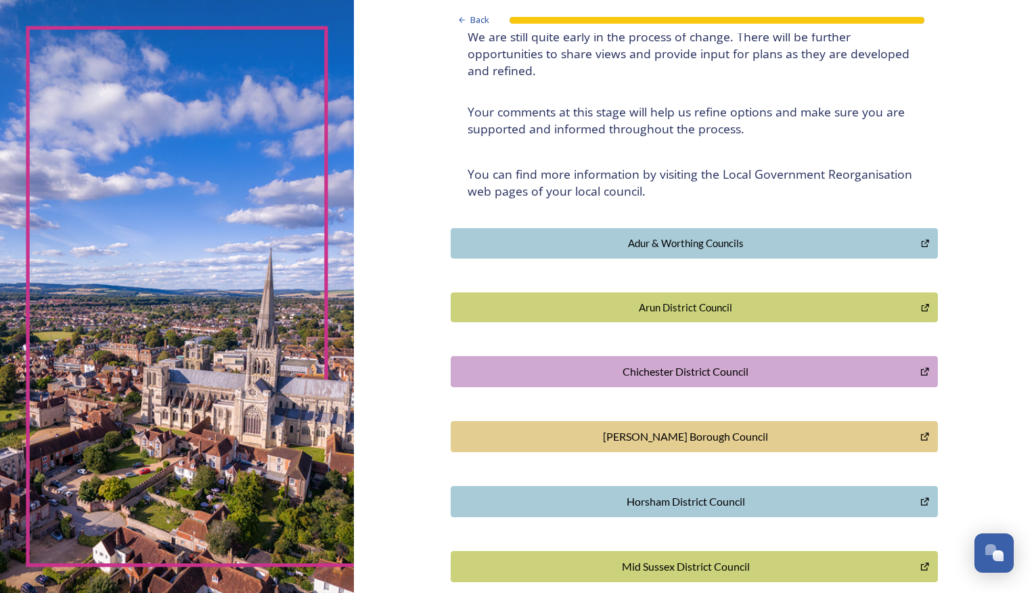
scroll to position [0, 0]
